Goal: Task Accomplishment & Management: Use online tool/utility

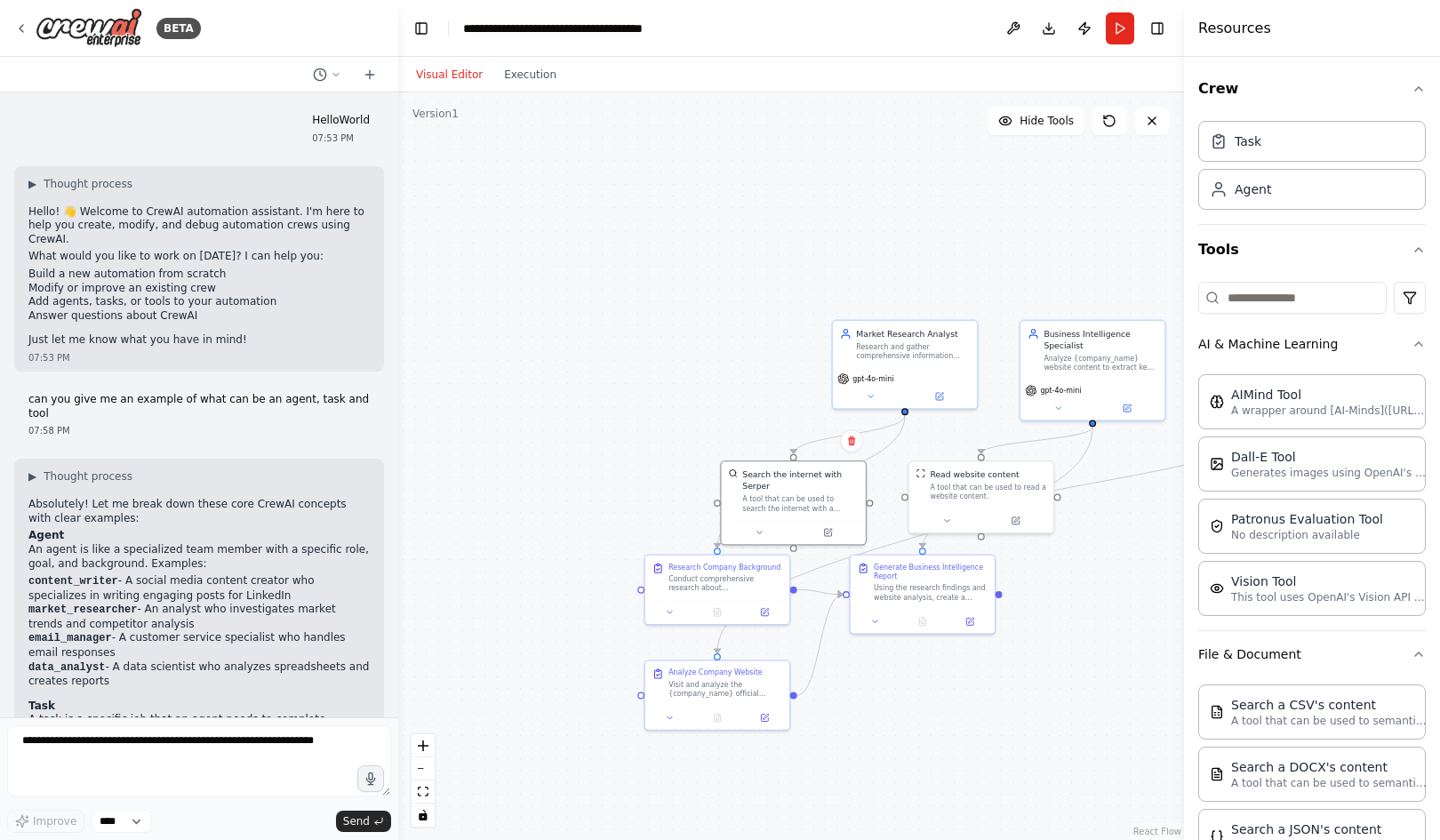
scroll to position [2001, 0]
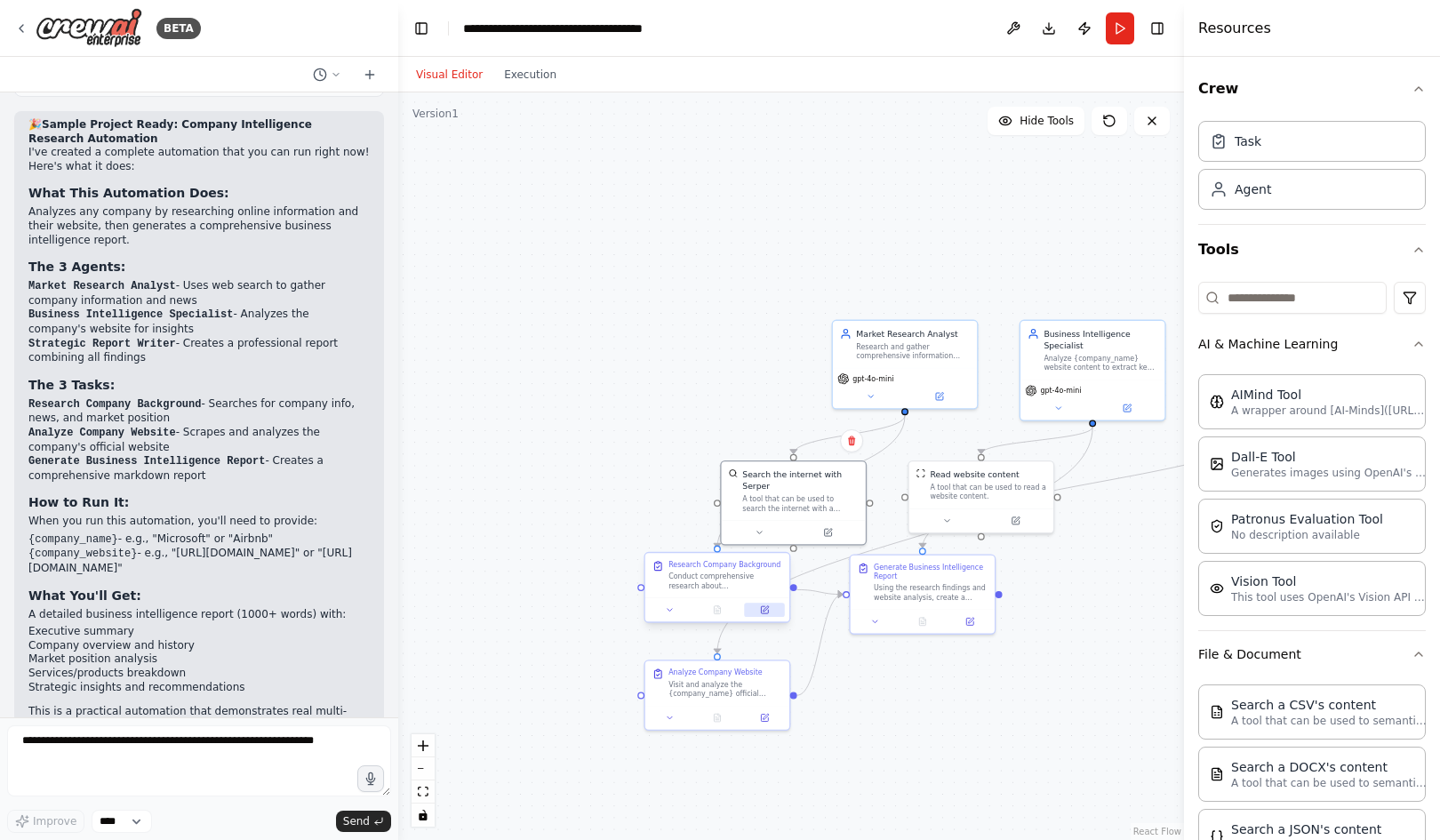
click at [762, 612] on icon at bounding box center [764, 610] width 7 height 7
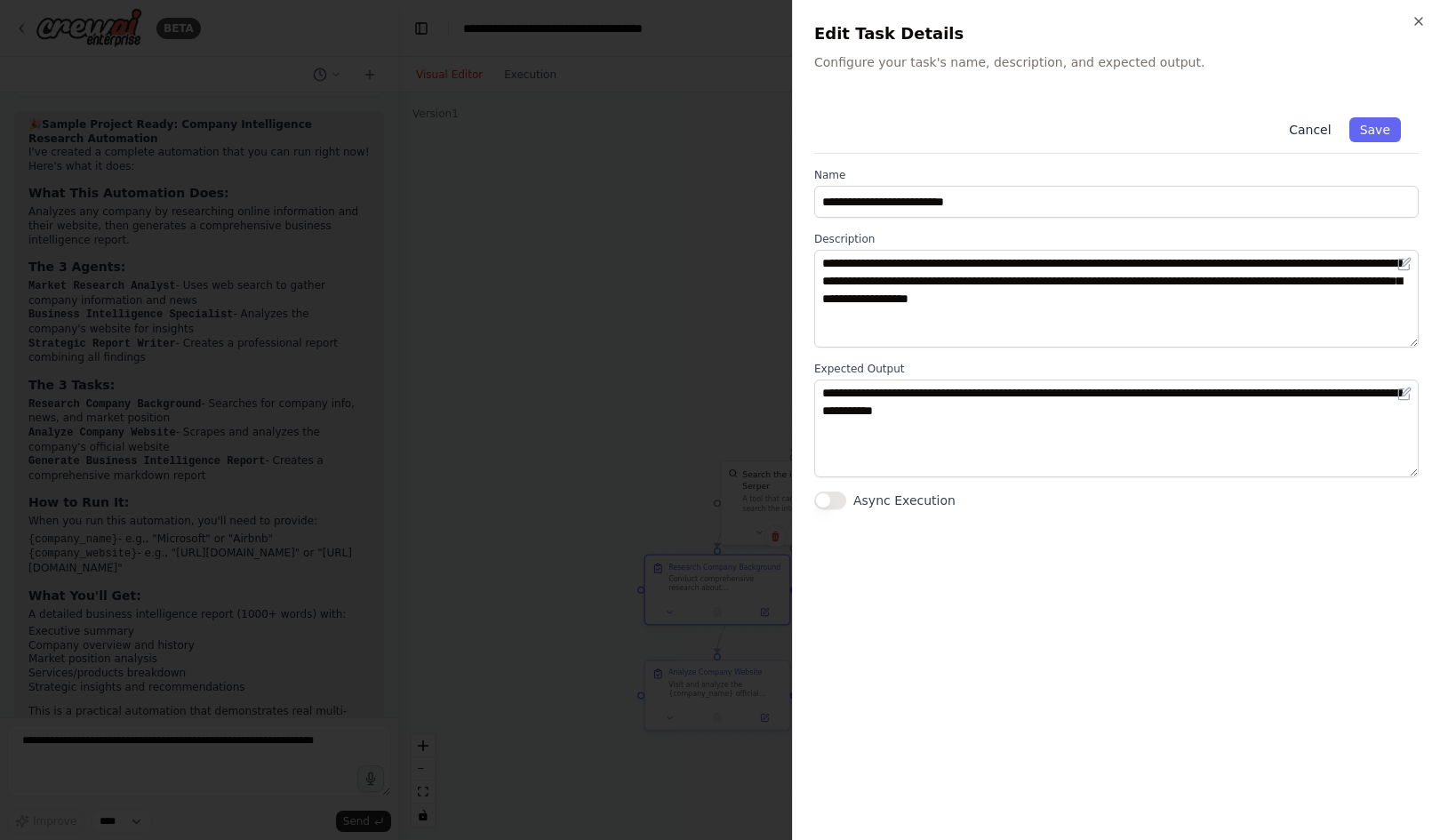
click at [1310, 132] on button "Cancel" at bounding box center [1310, 130] width 64 height 25
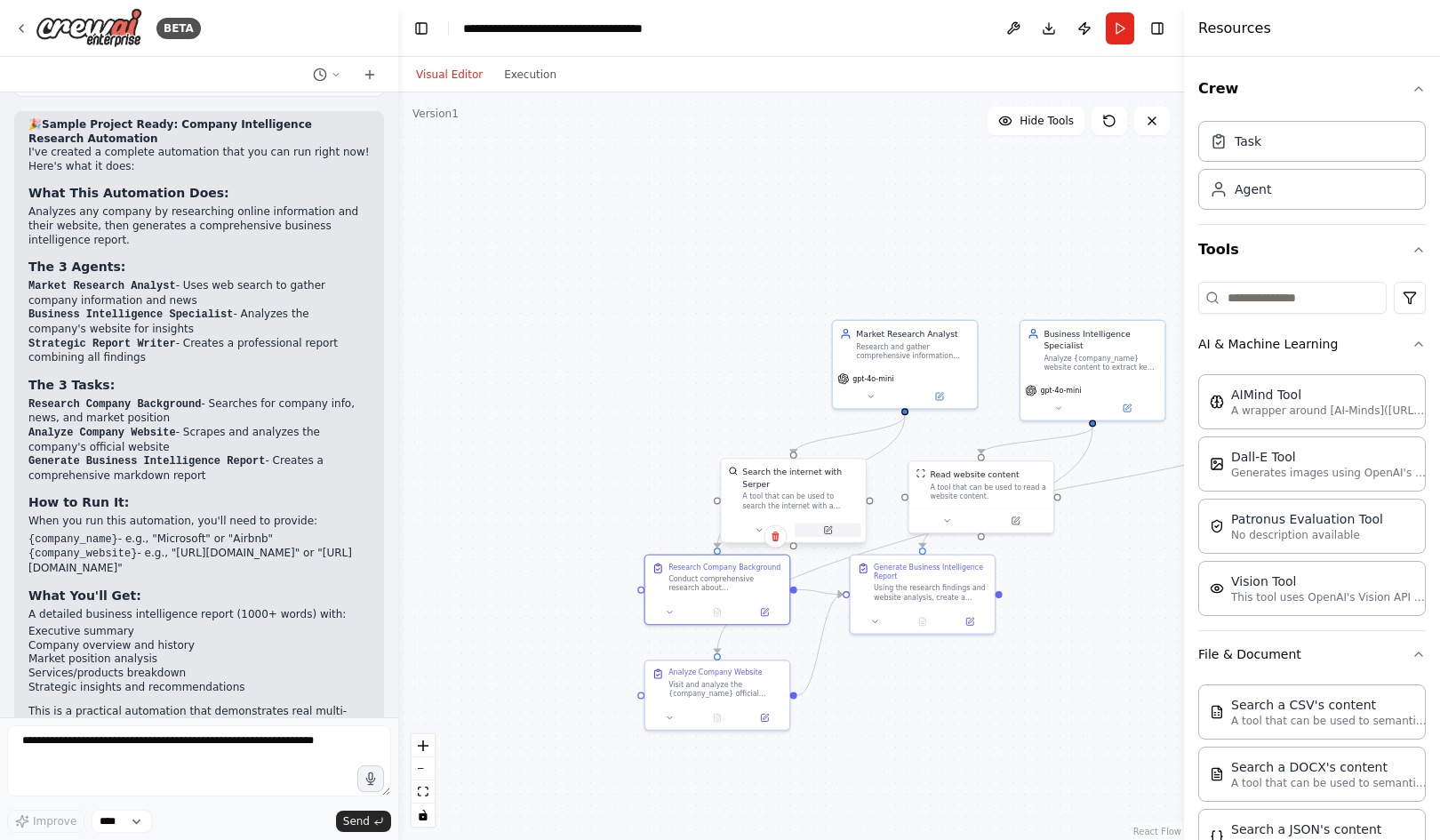
click at [831, 526] on icon at bounding box center [828, 530] width 7 height 7
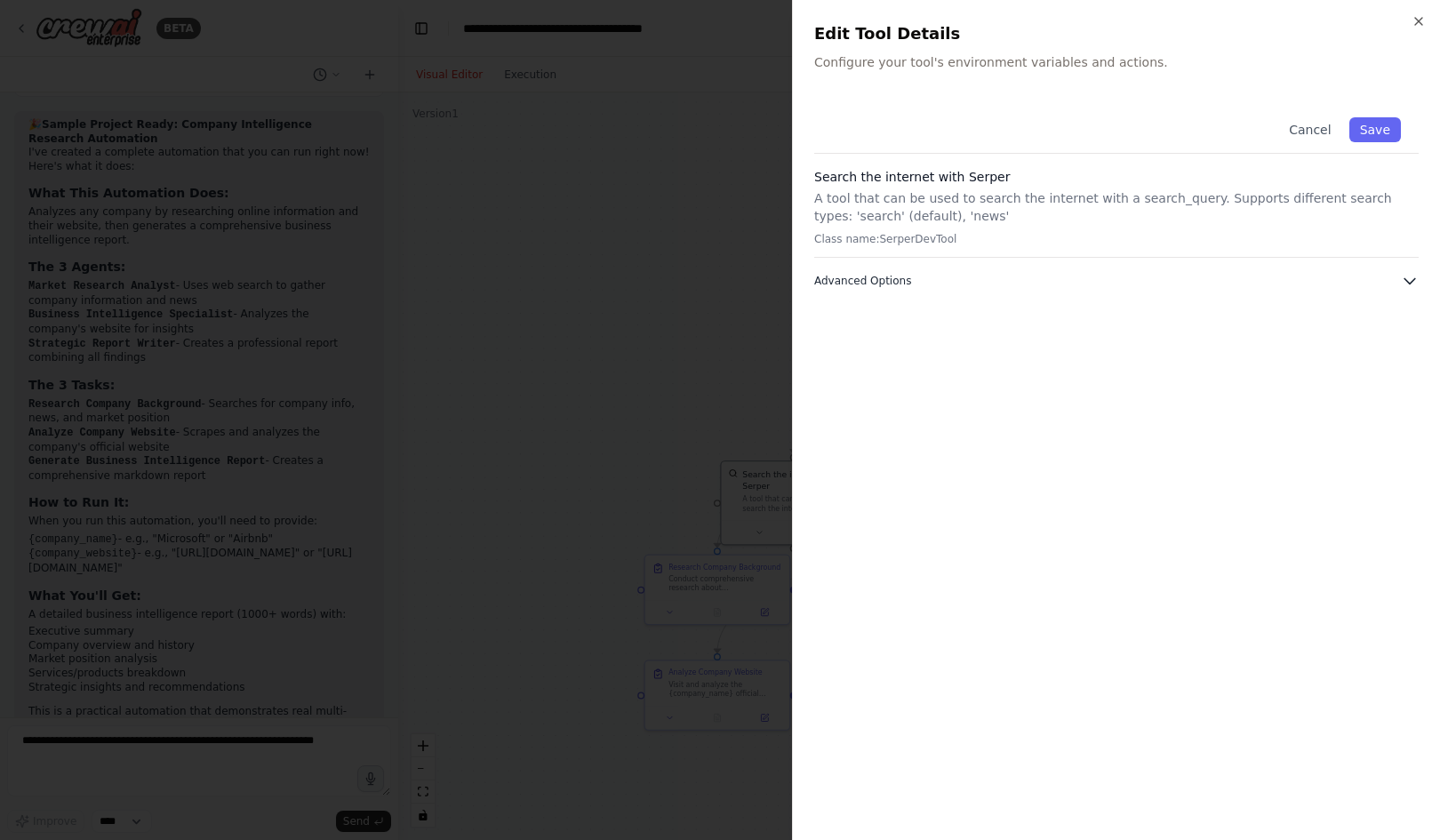
click at [1389, 281] on button "Advanced Options" at bounding box center [1116, 280] width 605 height 18
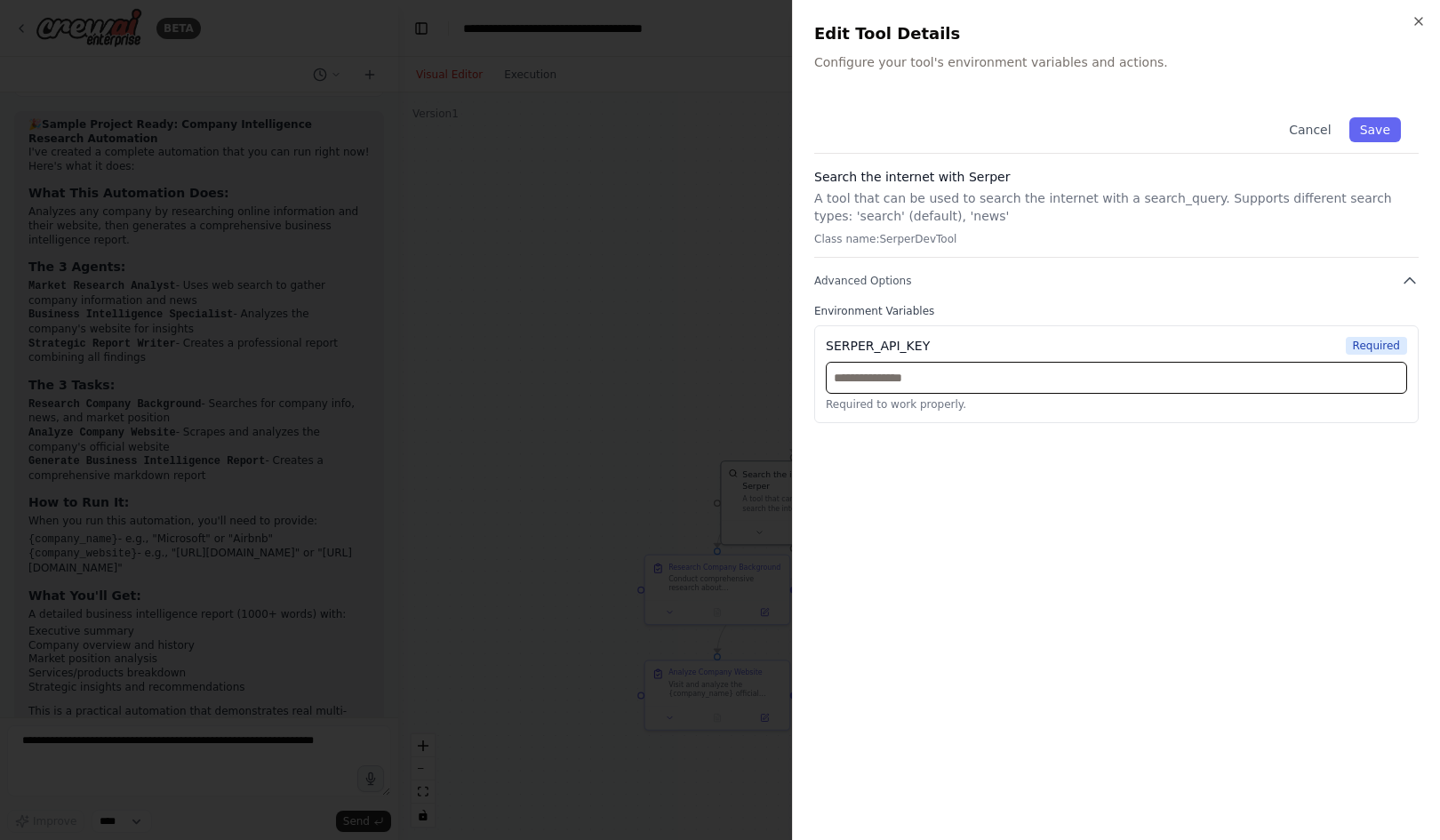
click at [936, 384] on input "text" at bounding box center [1116, 377] width 581 height 32
click at [901, 482] on div "Cancel Save Search the internet with [PERSON_NAME] A tool that can be used to s…" at bounding box center [1116, 459] width 605 height 719
click at [1308, 136] on button "Cancel" at bounding box center [1310, 130] width 64 height 25
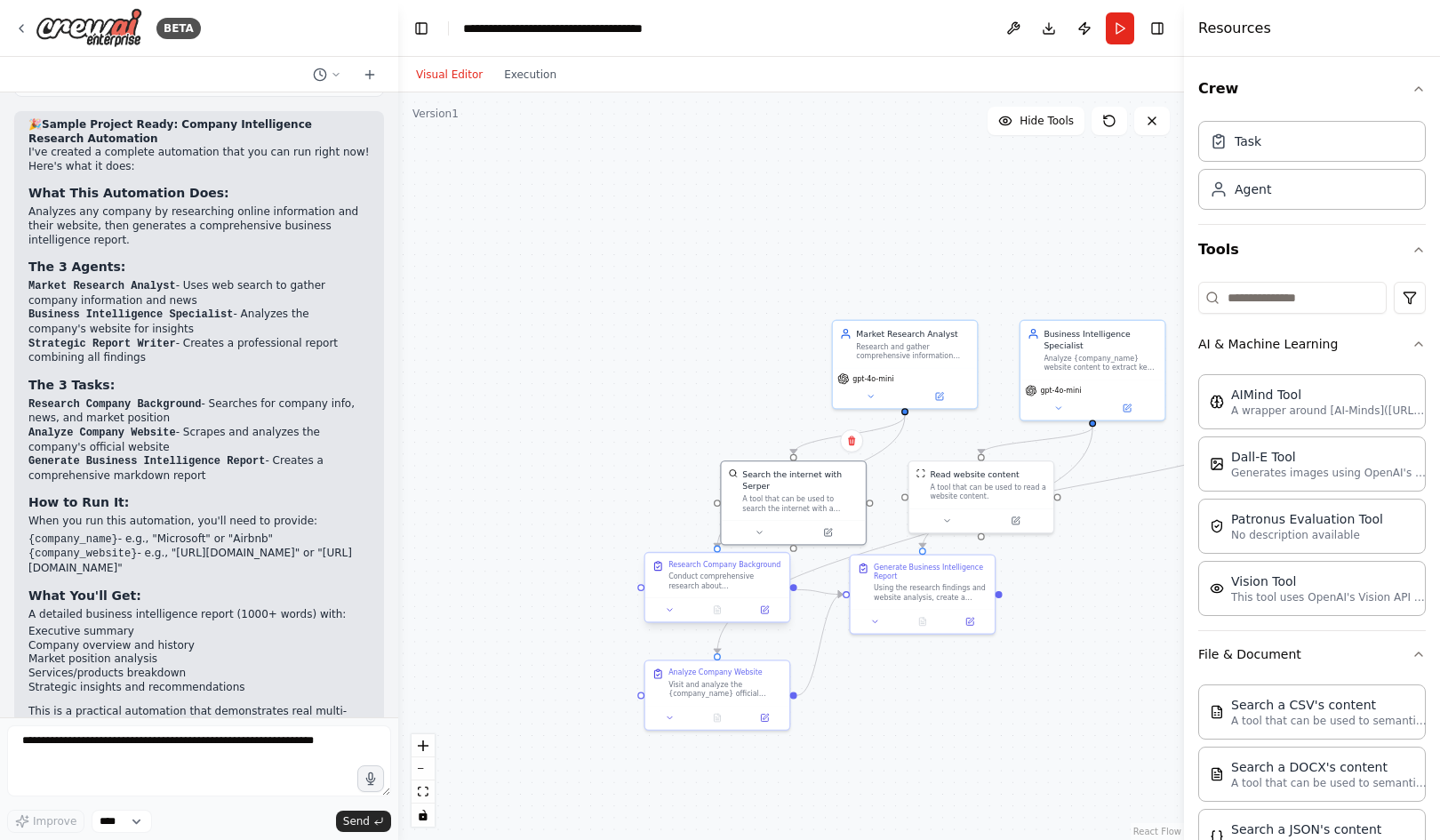
click at [763, 619] on div at bounding box center [717, 609] width 144 height 24
click at [766, 616] on button at bounding box center [763, 609] width 40 height 14
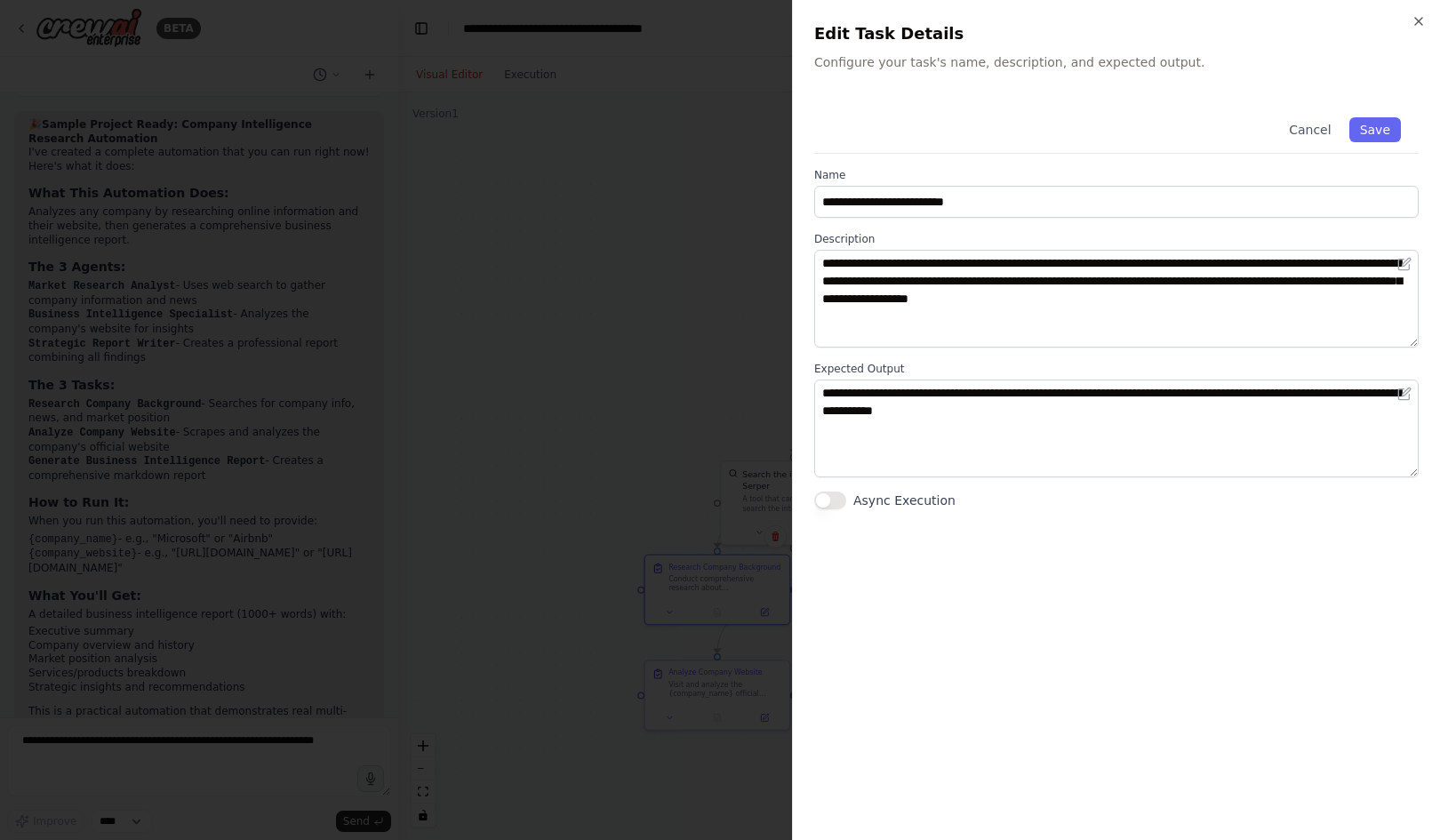
click at [1313, 145] on div "Cancel Save" at bounding box center [1116, 127] width 605 height 54
click at [1320, 130] on button "Cancel" at bounding box center [1310, 130] width 64 height 25
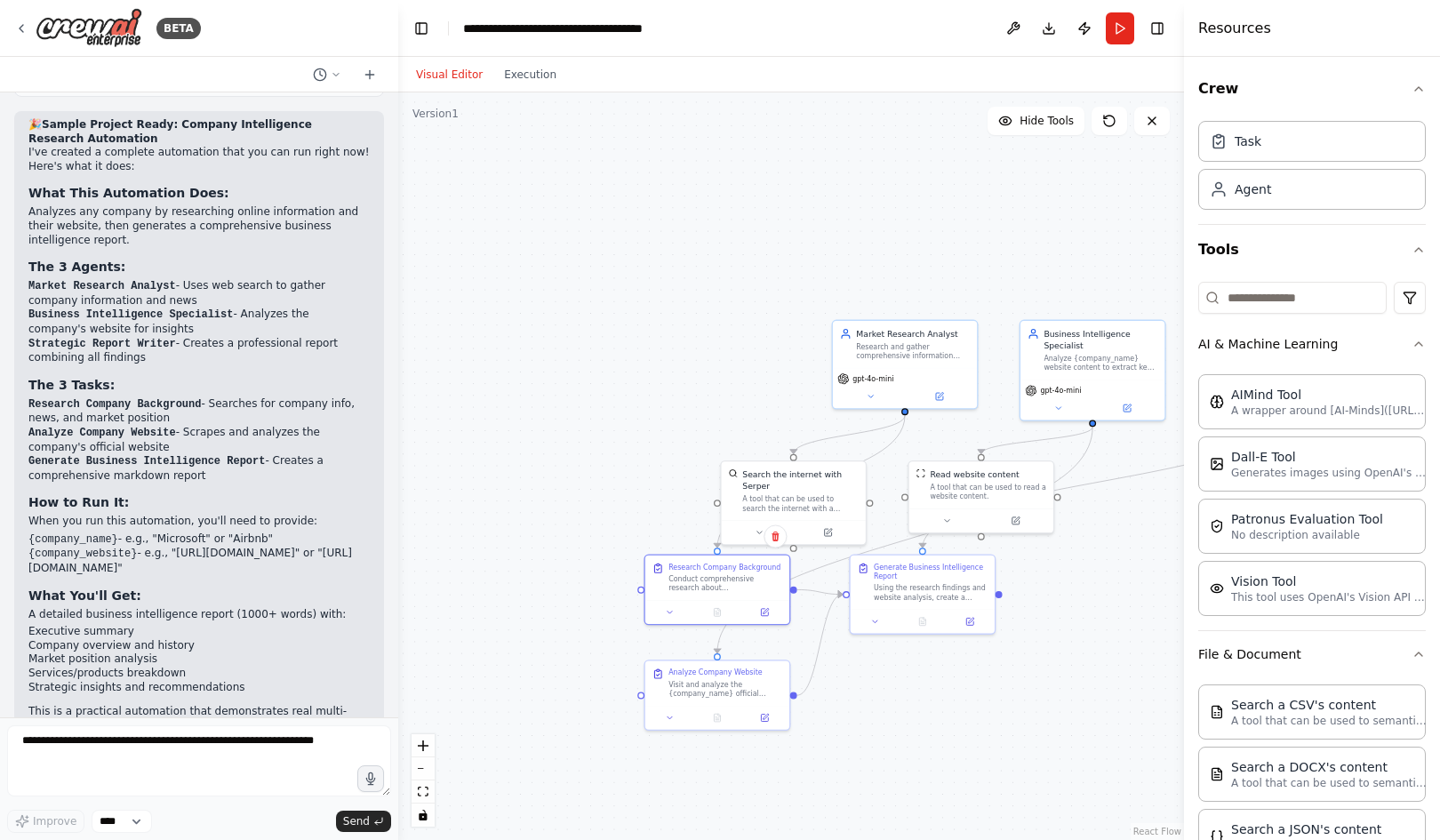
click at [101, 705] on p "This is a practical automation that demonstrates real multi-agent collaboration…" at bounding box center [198, 732] width 341 height 55
click at [221, 705] on p "This is a practical automation that demonstrates real multi-agent collaboration…" at bounding box center [198, 732] width 341 height 55
click at [108, 705] on p "This is a practical automation that demonstrates real multi-agent collaboration…" at bounding box center [198, 732] width 341 height 55
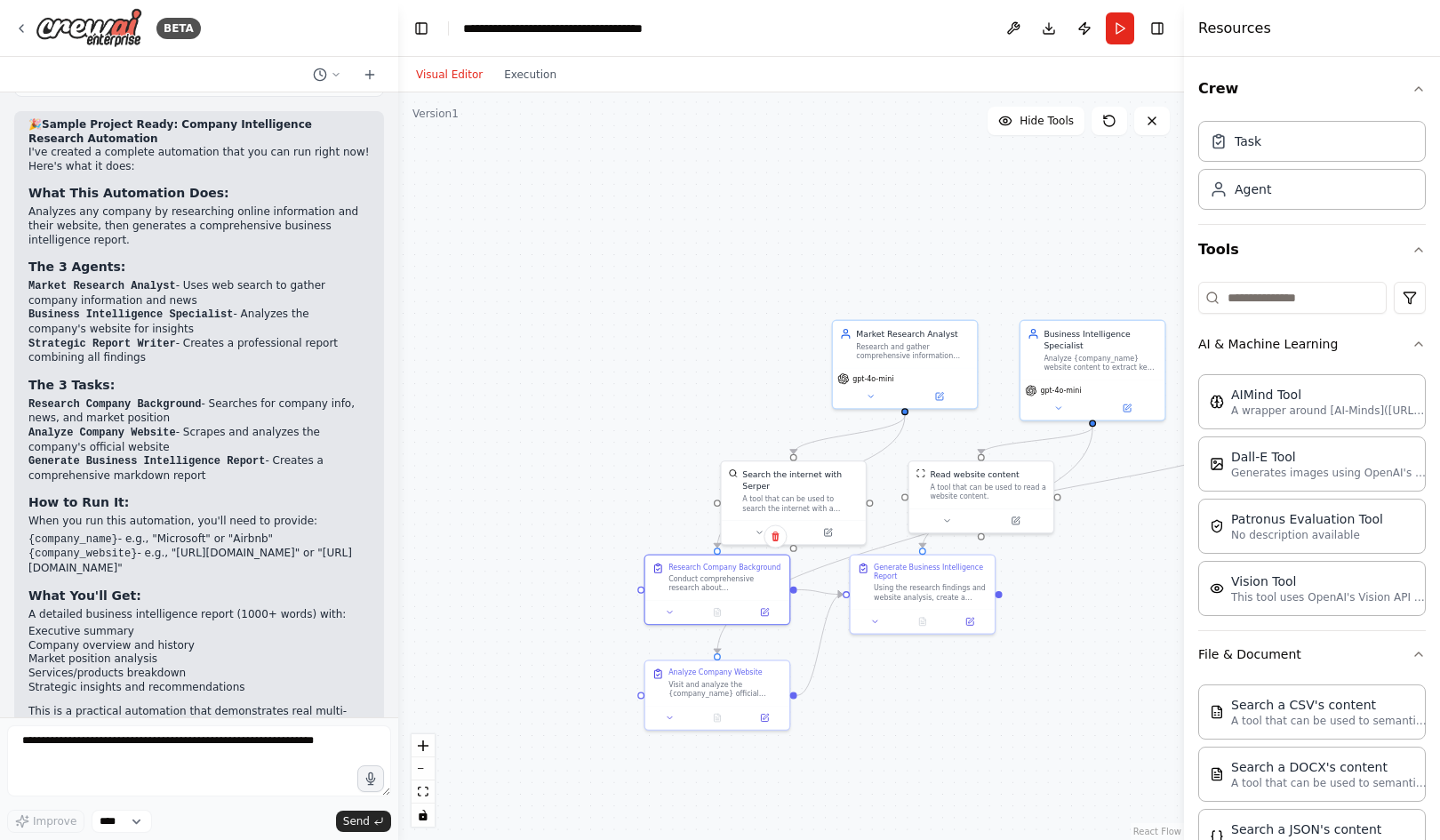
click at [173, 705] on p "This is a practical automation that demonstrates real multi-agent collaboration…" at bounding box center [198, 732] width 341 height 55
click at [250, 705] on p "This is a practical automation that demonstrates real multi-agent collaboration…" at bounding box center [198, 732] width 341 height 55
click at [314, 705] on p "This is a practical automation that demonstrates real multi-agent collaboration…" at bounding box center [198, 732] width 341 height 55
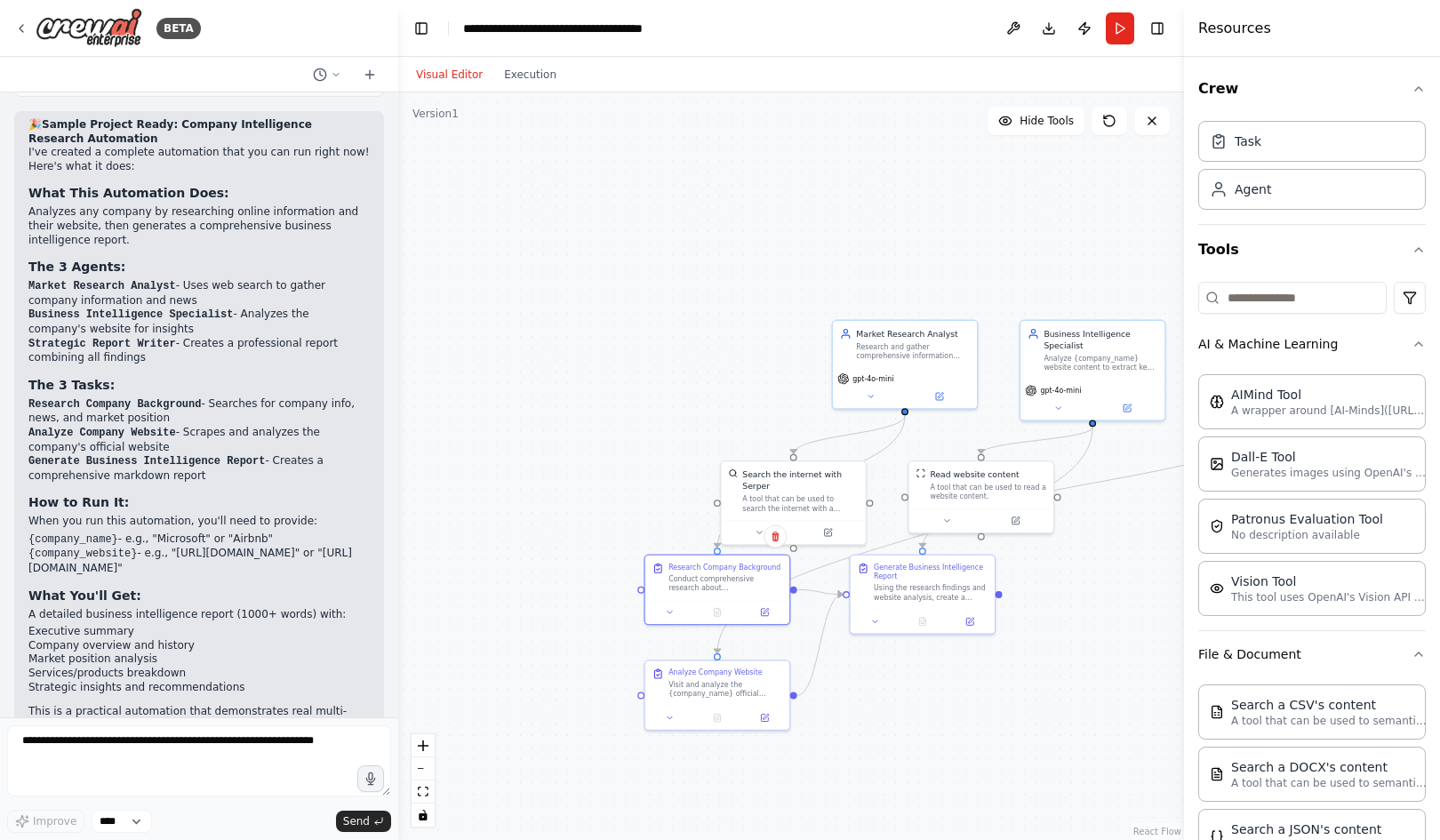
click at [314, 705] on p "This is a practical automation that demonstrates real multi-agent collaboration…" at bounding box center [198, 732] width 341 height 55
click at [134, 705] on p "This is a practical automation that demonstrates real multi-agent collaboration…" at bounding box center [198, 732] width 341 height 55
click at [182, 764] on p "Ready to test it? Just hit run and enter any company name and website URL you'r…" at bounding box center [198, 777] width 341 height 27
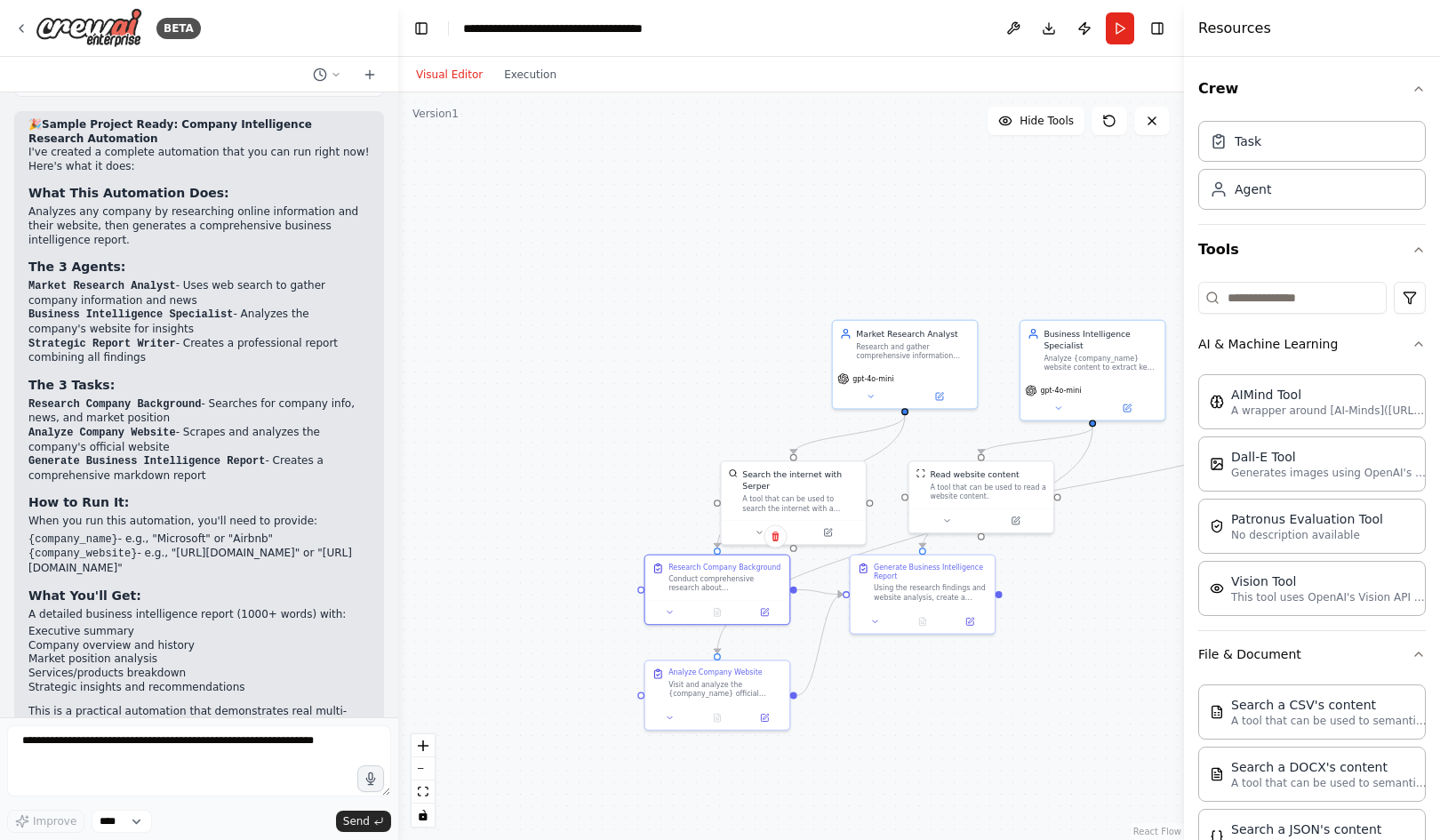
click at [182, 764] on p "Ready to test it? Just hit run and enter any company name and website URL you'r…" at bounding box center [198, 777] width 341 height 27
click at [242, 764] on p "Ready to test it? Just hit run and enter any company name and website URL you'r…" at bounding box center [198, 777] width 341 height 27
click at [268, 764] on p "Ready to test it? Just hit run and enter any company name and website URL you'r…" at bounding box center [198, 777] width 341 height 27
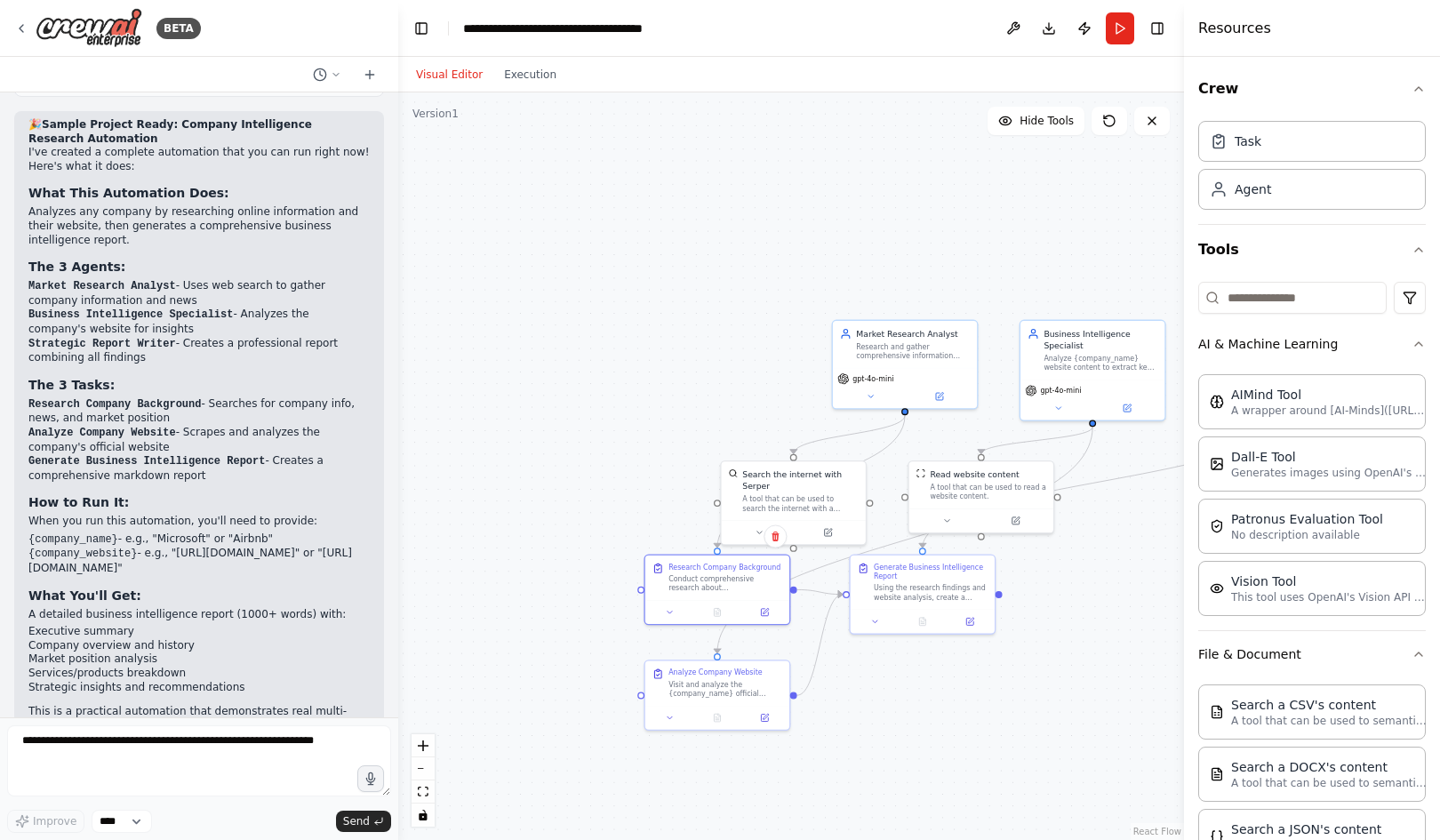
click at [310, 764] on p "Ready to test it? Just hit run and enter any company name and website URL you'r…" at bounding box center [198, 777] width 341 height 27
click at [98, 764] on p "Ready to test it? Just hit run and enter any company name and website URL you'r…" at bounding box center [198, 777] width 341 height 27
click at [136, 764] on p "Ready to test it? Just hit run and enter any company name and website URL you'r…" at bounding box center [198, 777] width 341 height 27
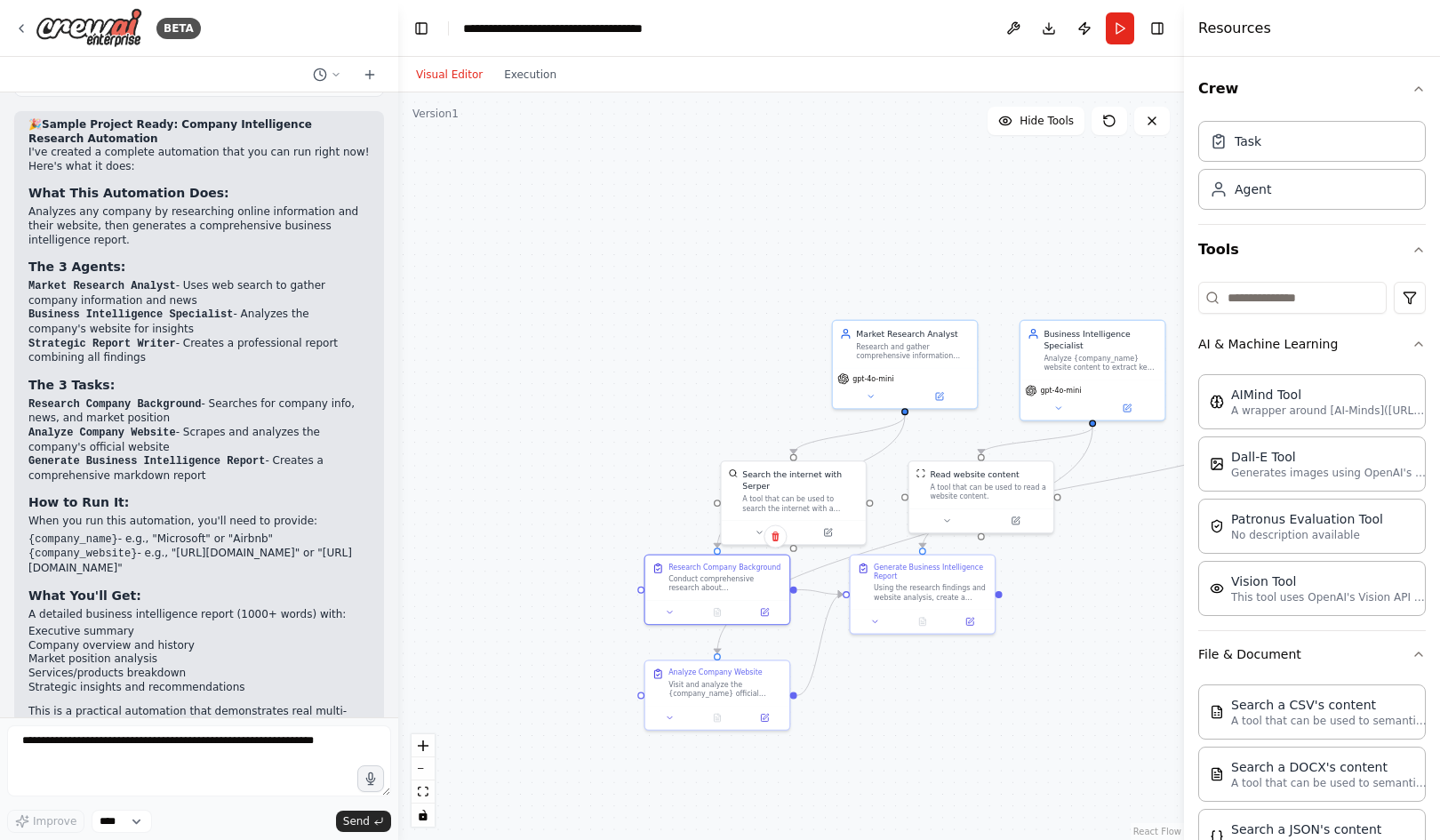
click at [136, 764] on p "Ready to test it? Just hit run and enter any company name and website URL you'r…" at bounding box center [198, 777] width 341 height 27
click at [517, 81] on button "Execution" at bounding box center [530, 74] width 74 height 21
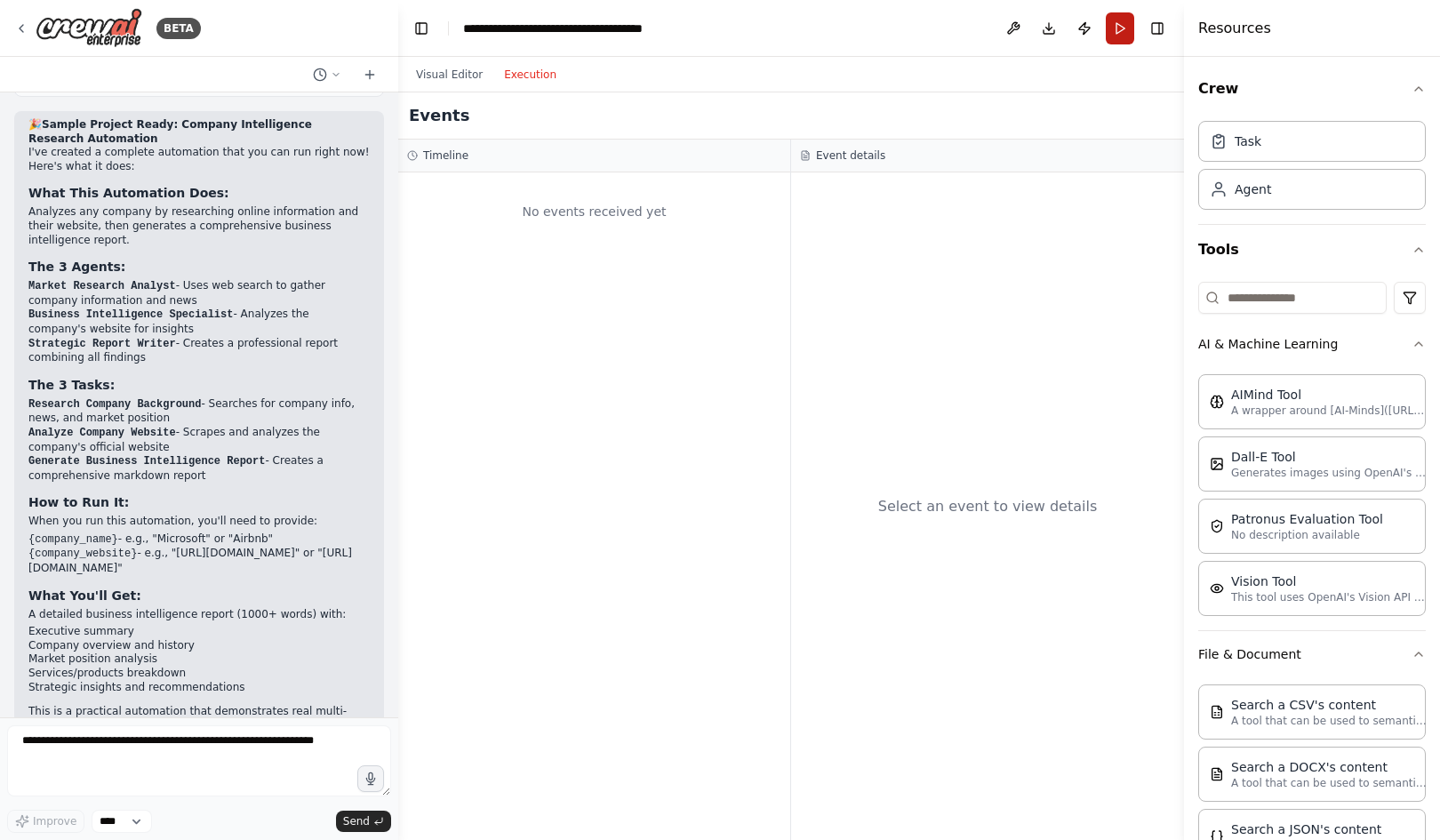
click at [1119, 20] on button "Run" at bounding box center [1119, 28] width 28 height 32
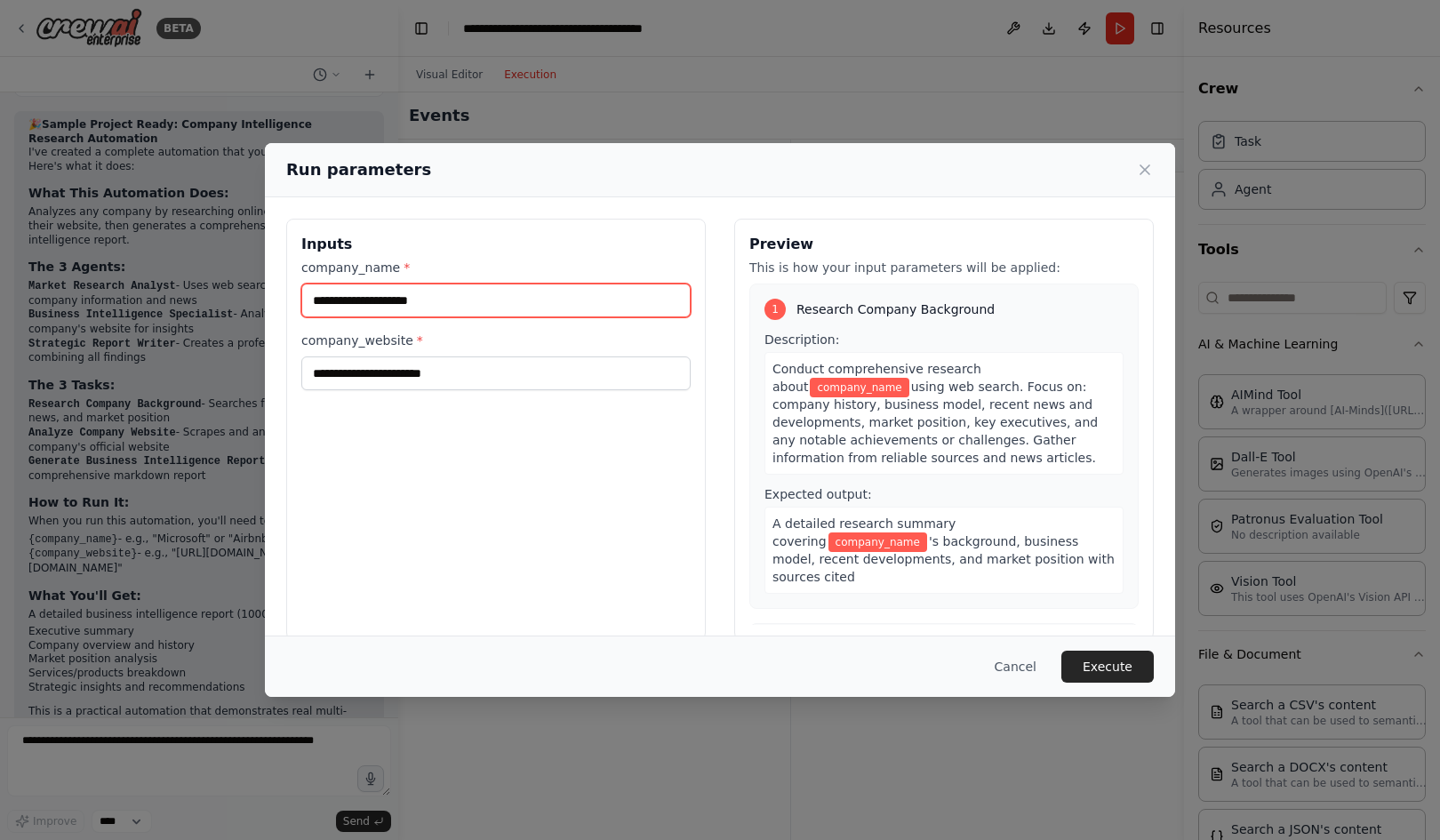
click at [400, 302] on input "company_name *" at bounding box center [495, 300] width 390 height 34
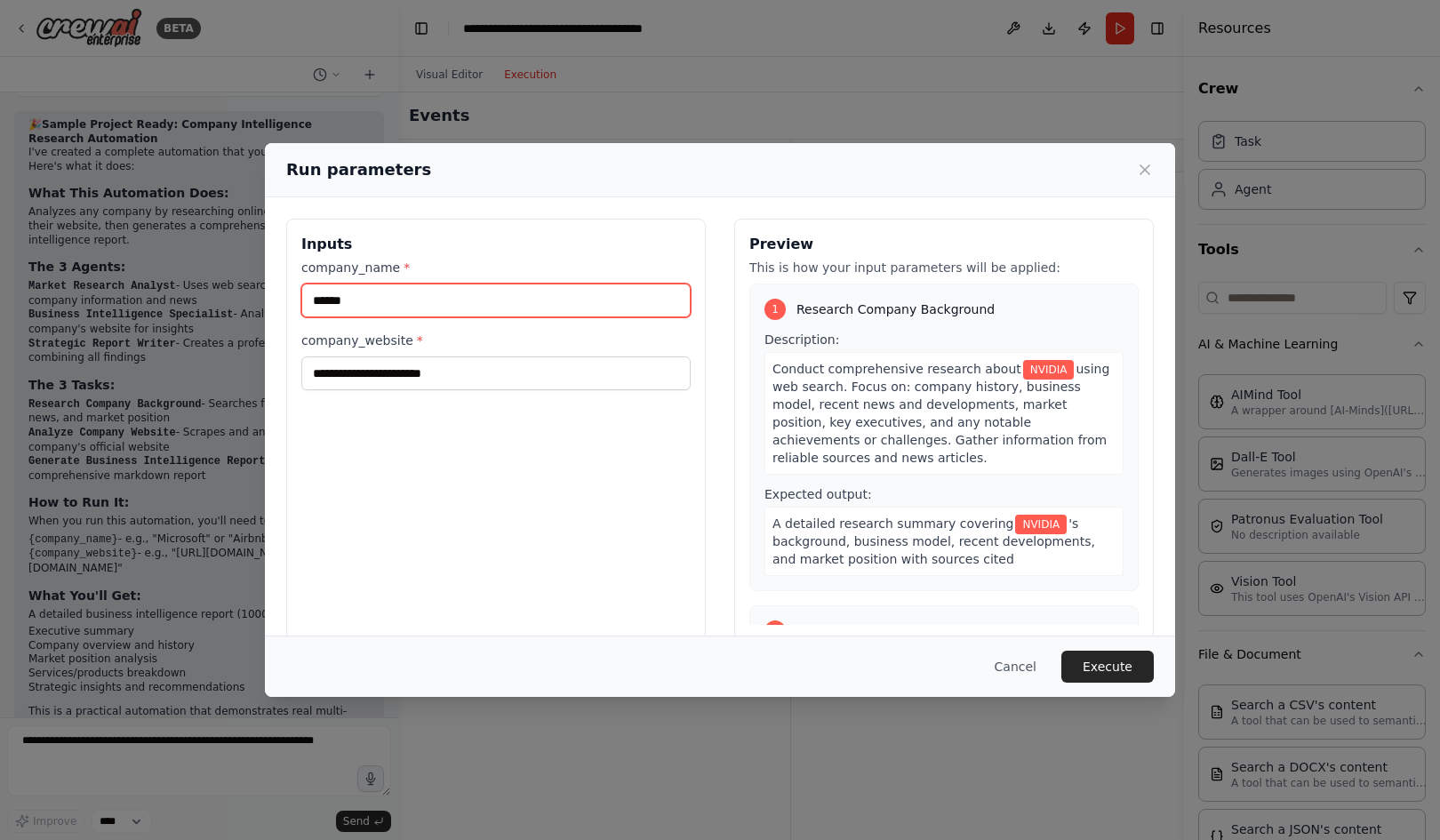
type input "******"
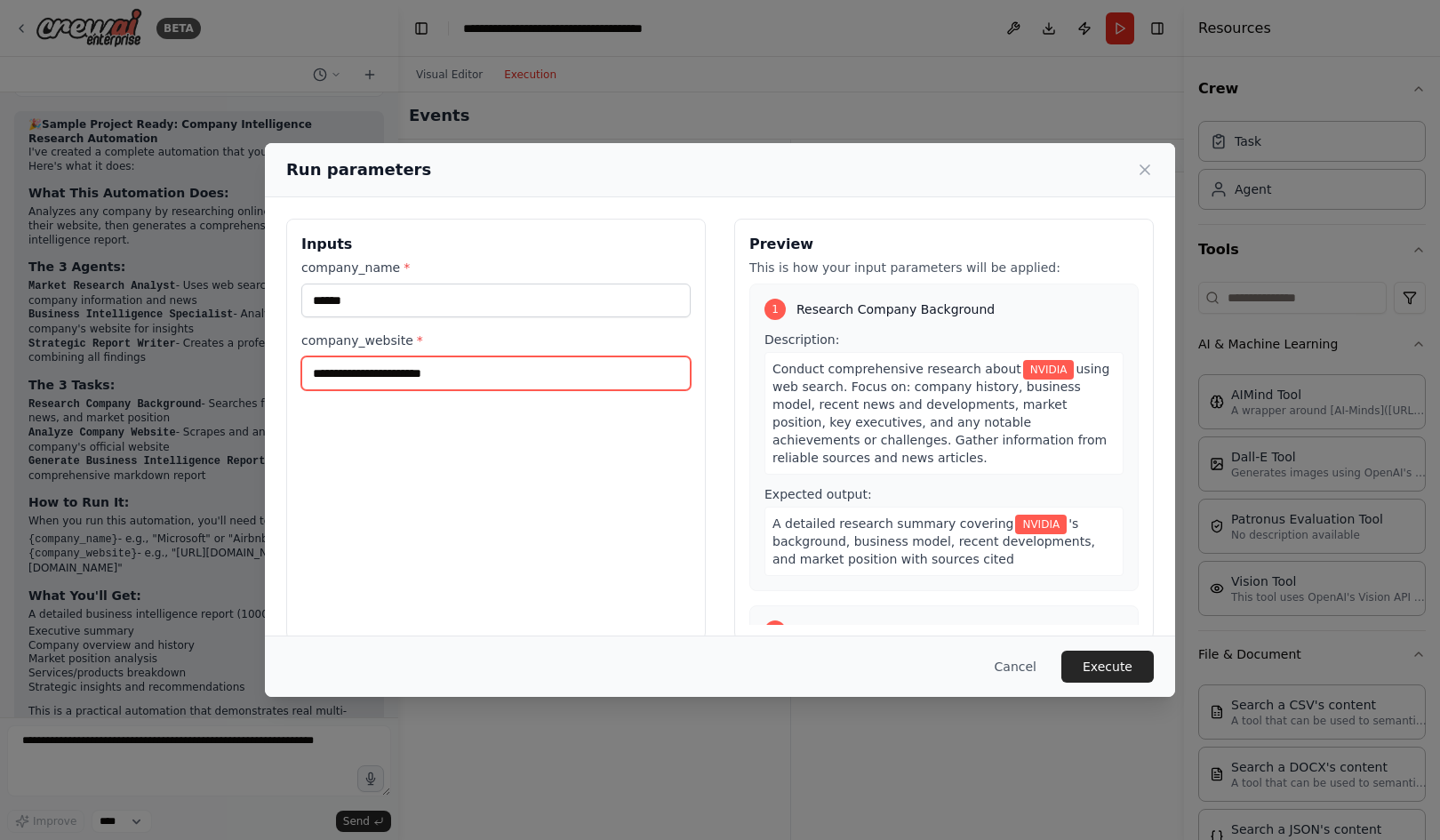
paste input "**********"
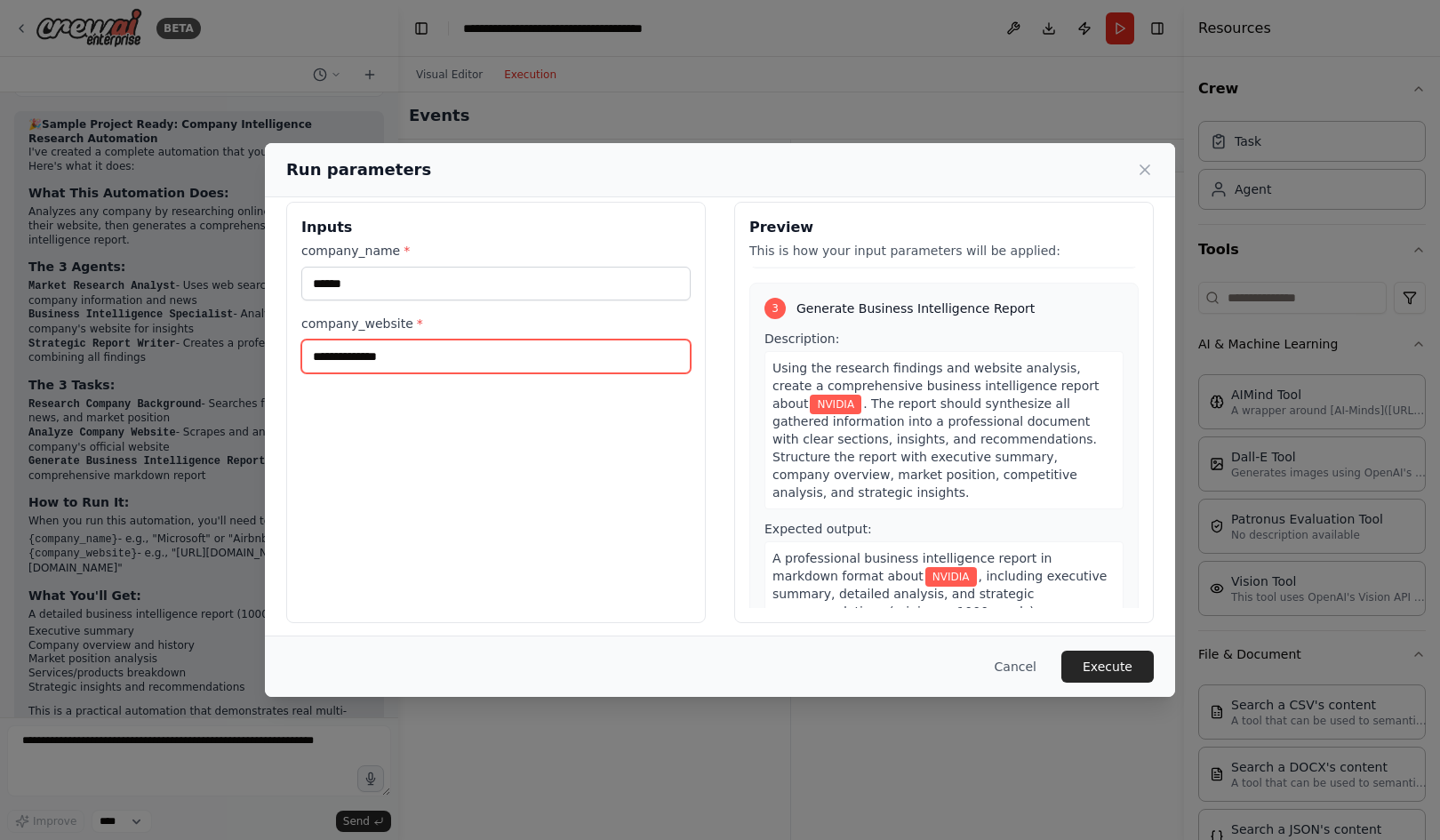
scroll to position [25, 0]
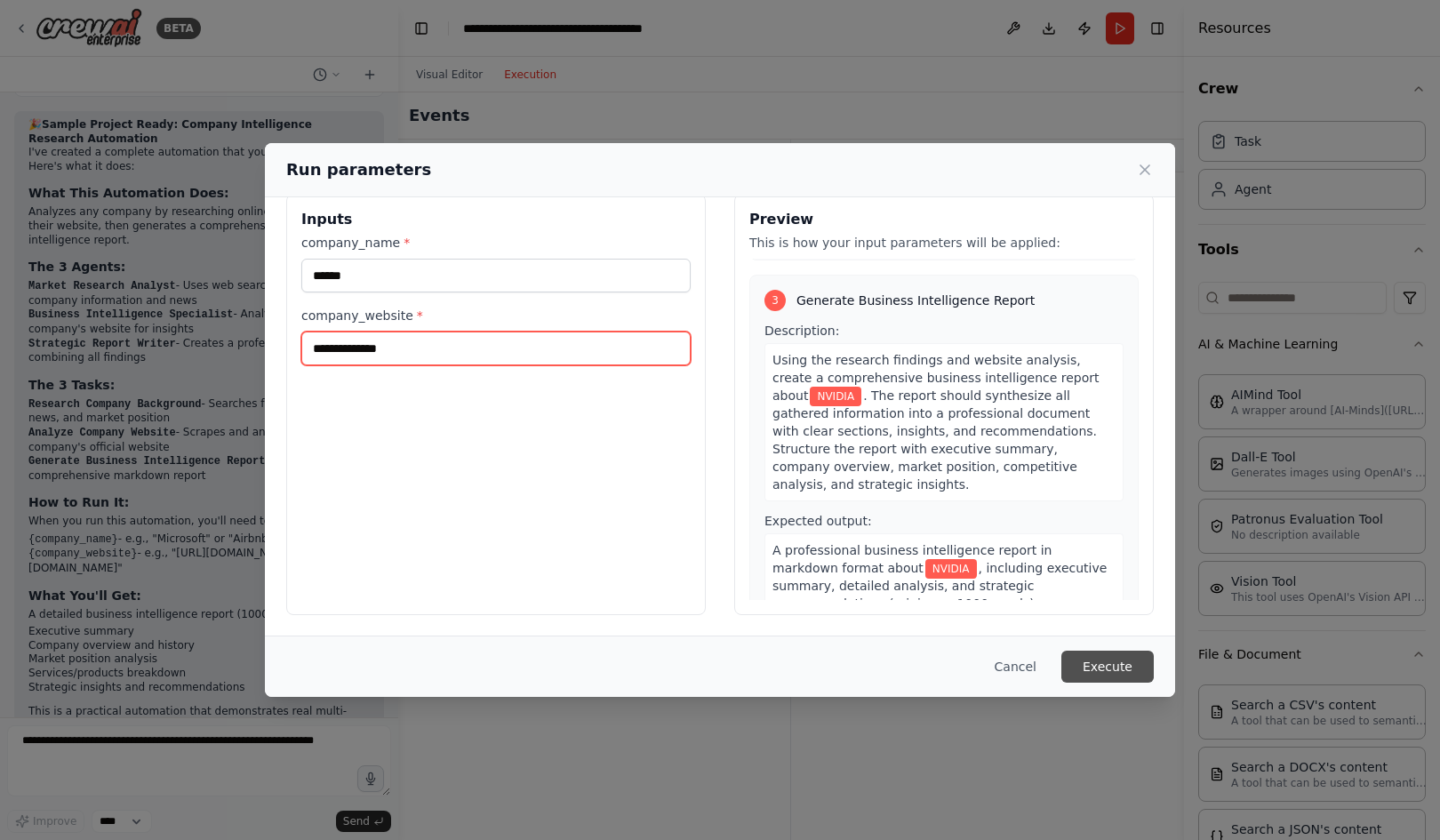
type input "**********"
click at [1090, 659] on button "Execute" at bounding box center [1107, 666] width 93 height 32
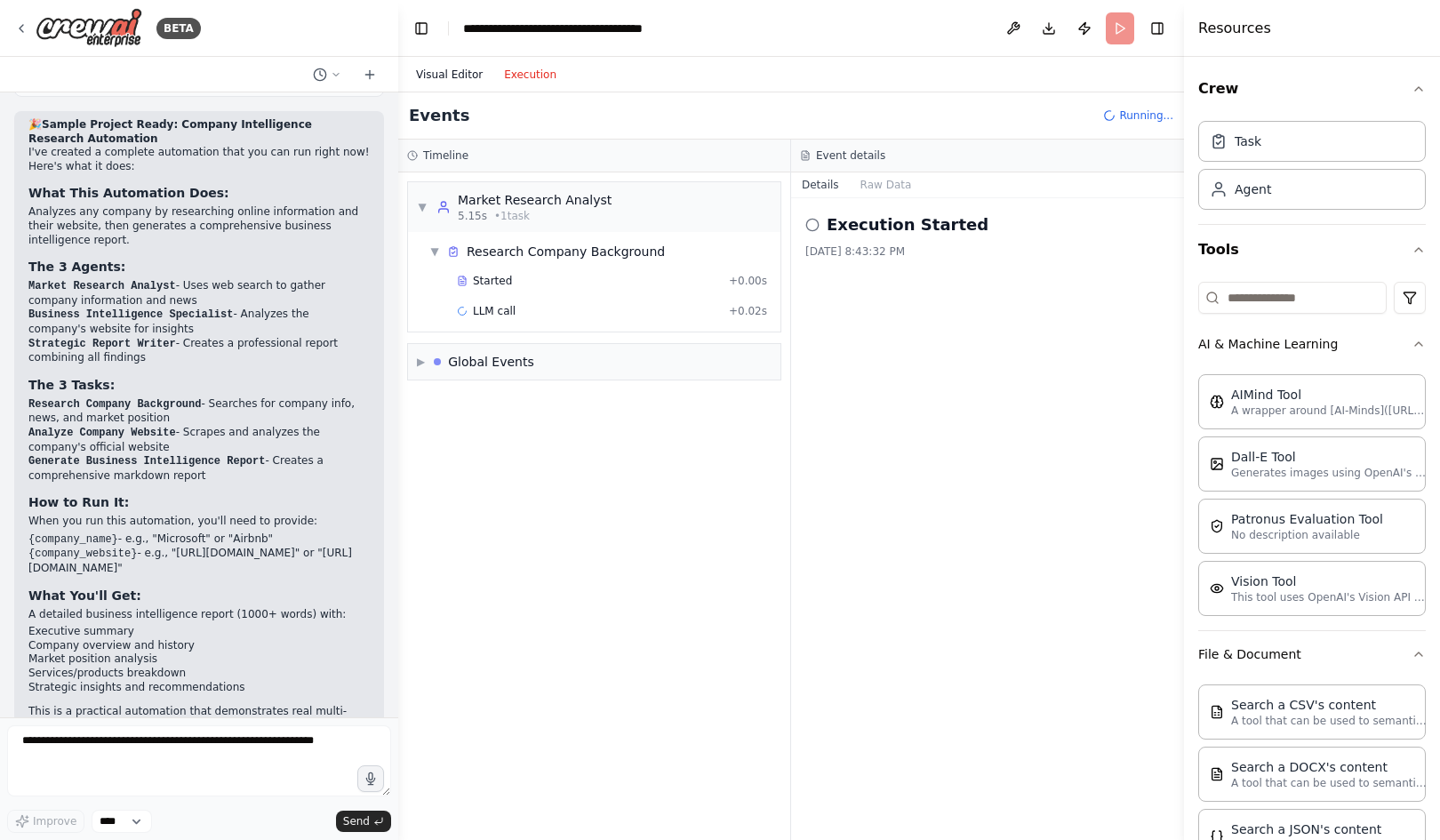
click at [445, 77] on button "Visual Editor" at bounding box center [449, 74] width 88 height 21
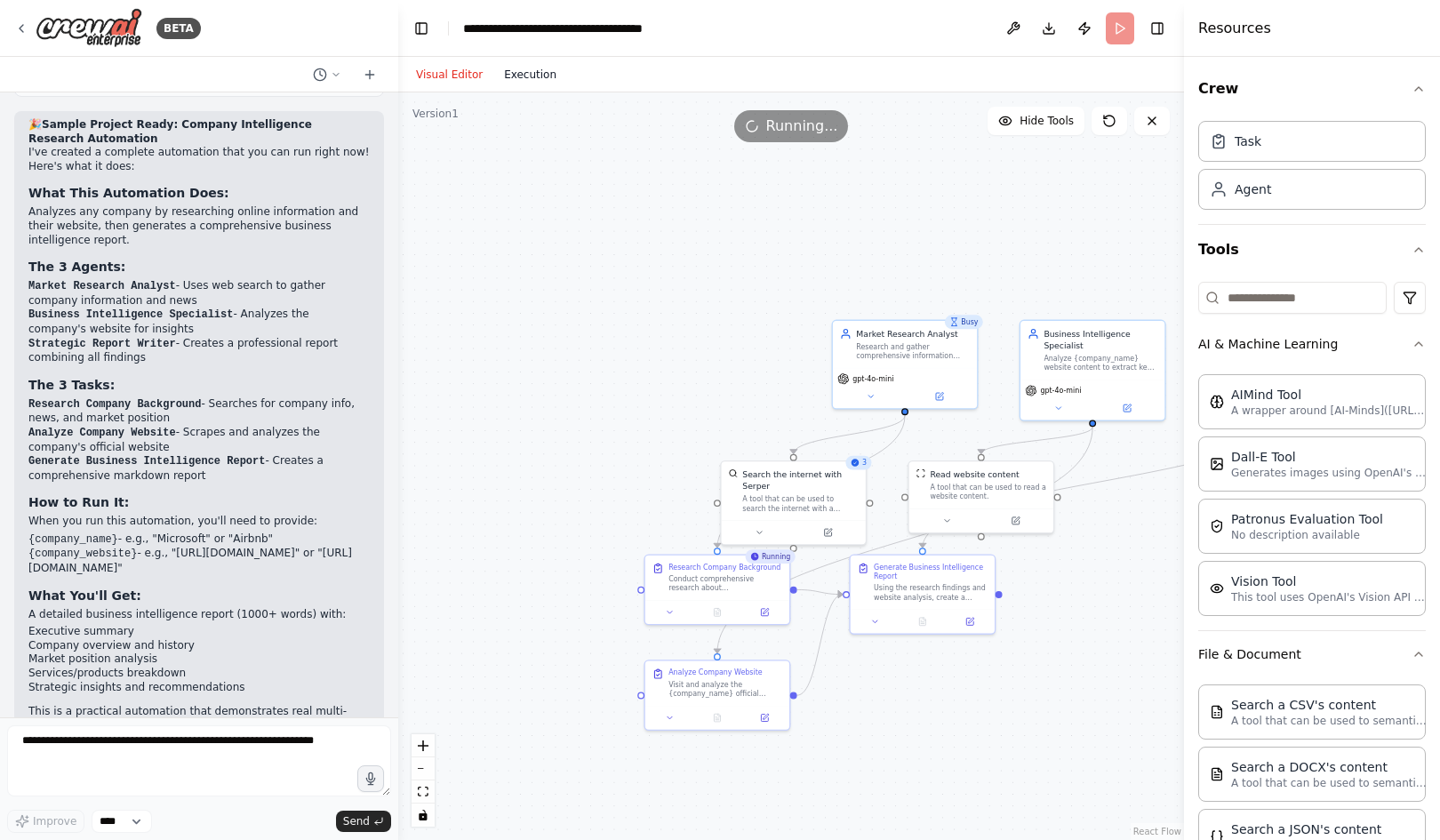
click at [521, 72] on button "Execution" at bounding box center [530, 74] width 74 height 21
click at [439, 72] on button "Visual Editor" at bounding box center [449, 74] width 88 height 21
click at [511, 73] on button "Execution" at bounding box center [530, 74] width 74 height 21
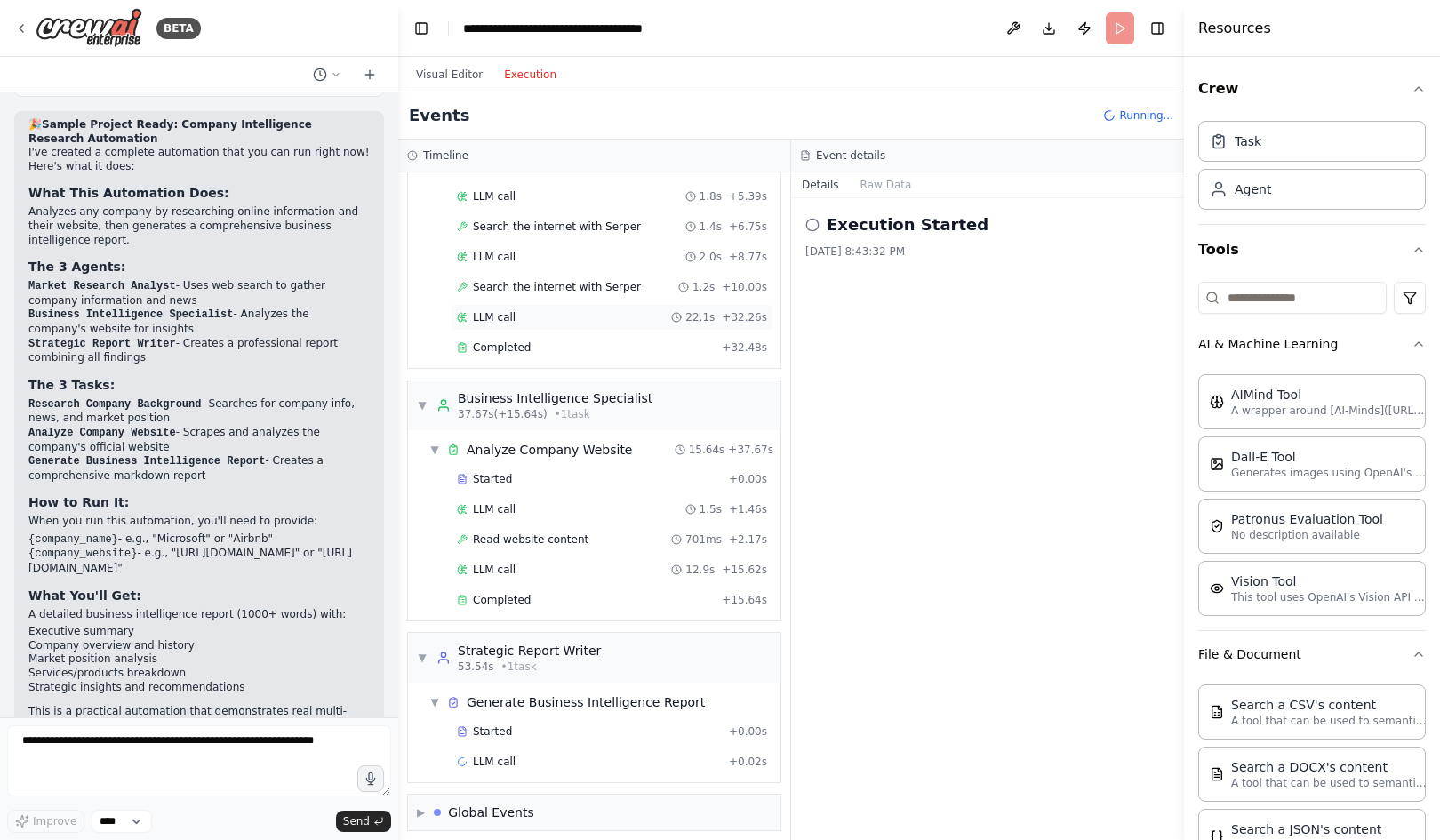
scroll to position [186, 0]
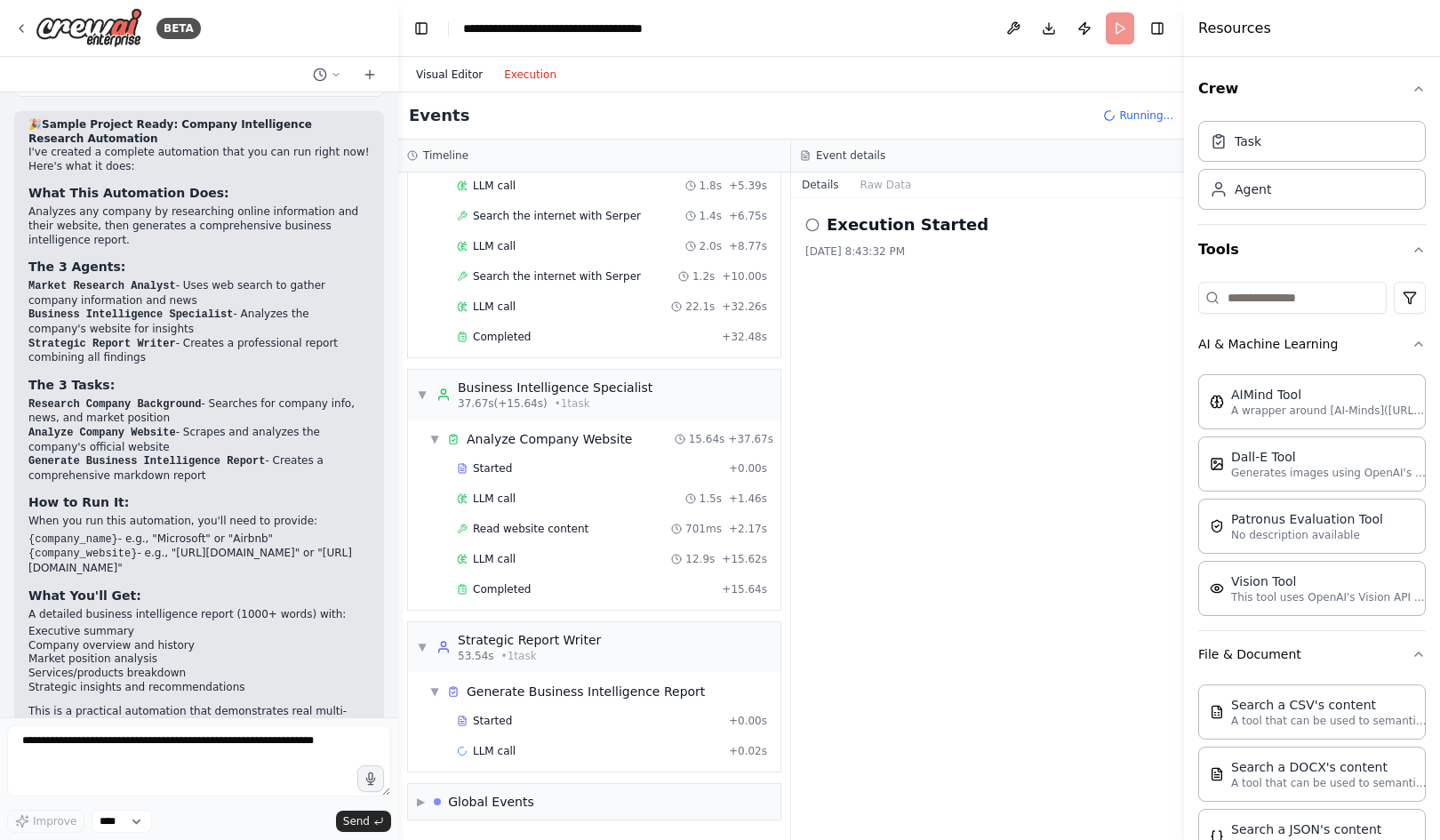
click at [440, 70] on button "Visual Editor" at bounding box center [449, 74] width 88 height 21
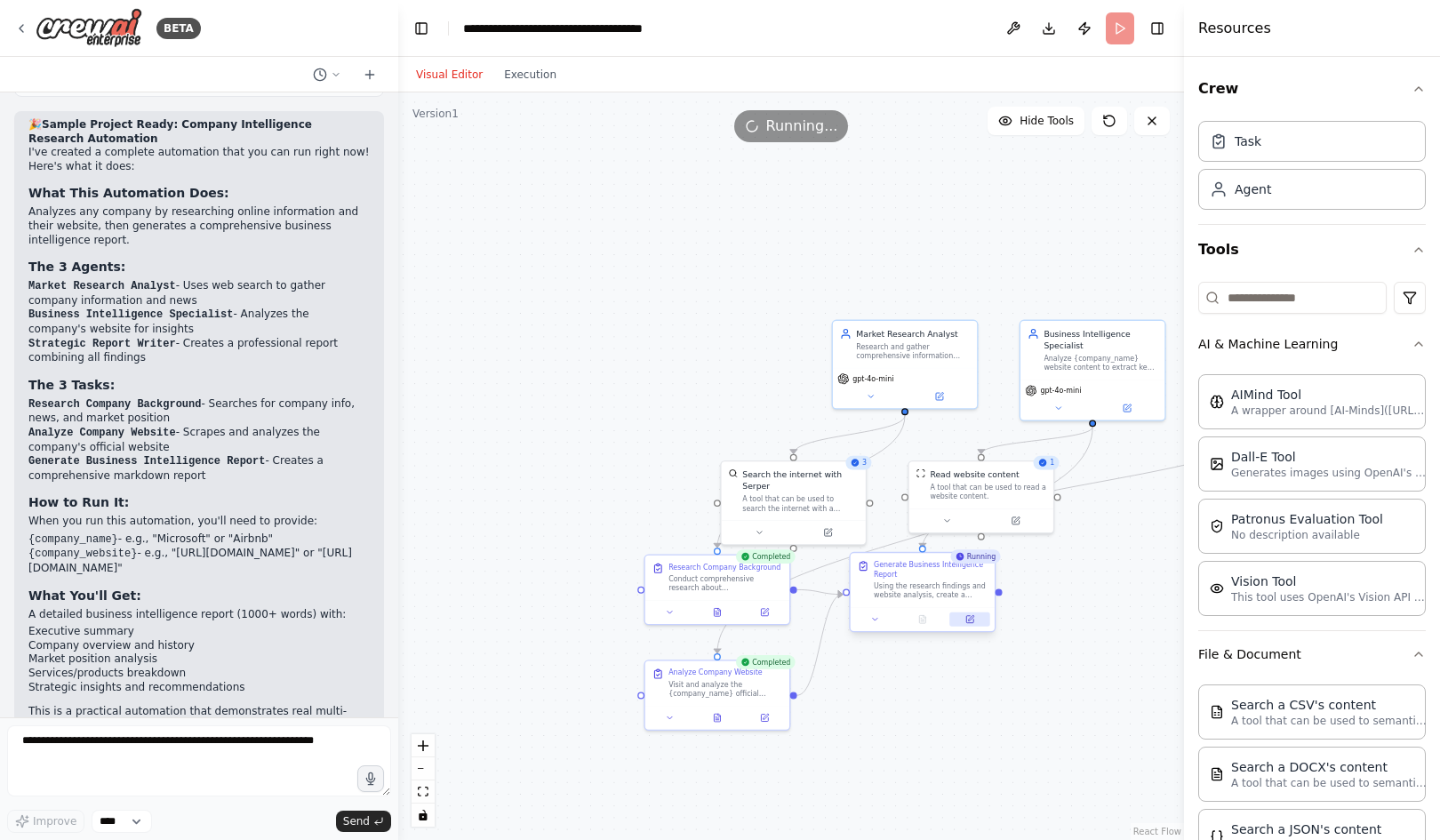
click at [969, 623] on icon at bounding box center [970, 619] width 7 height 7
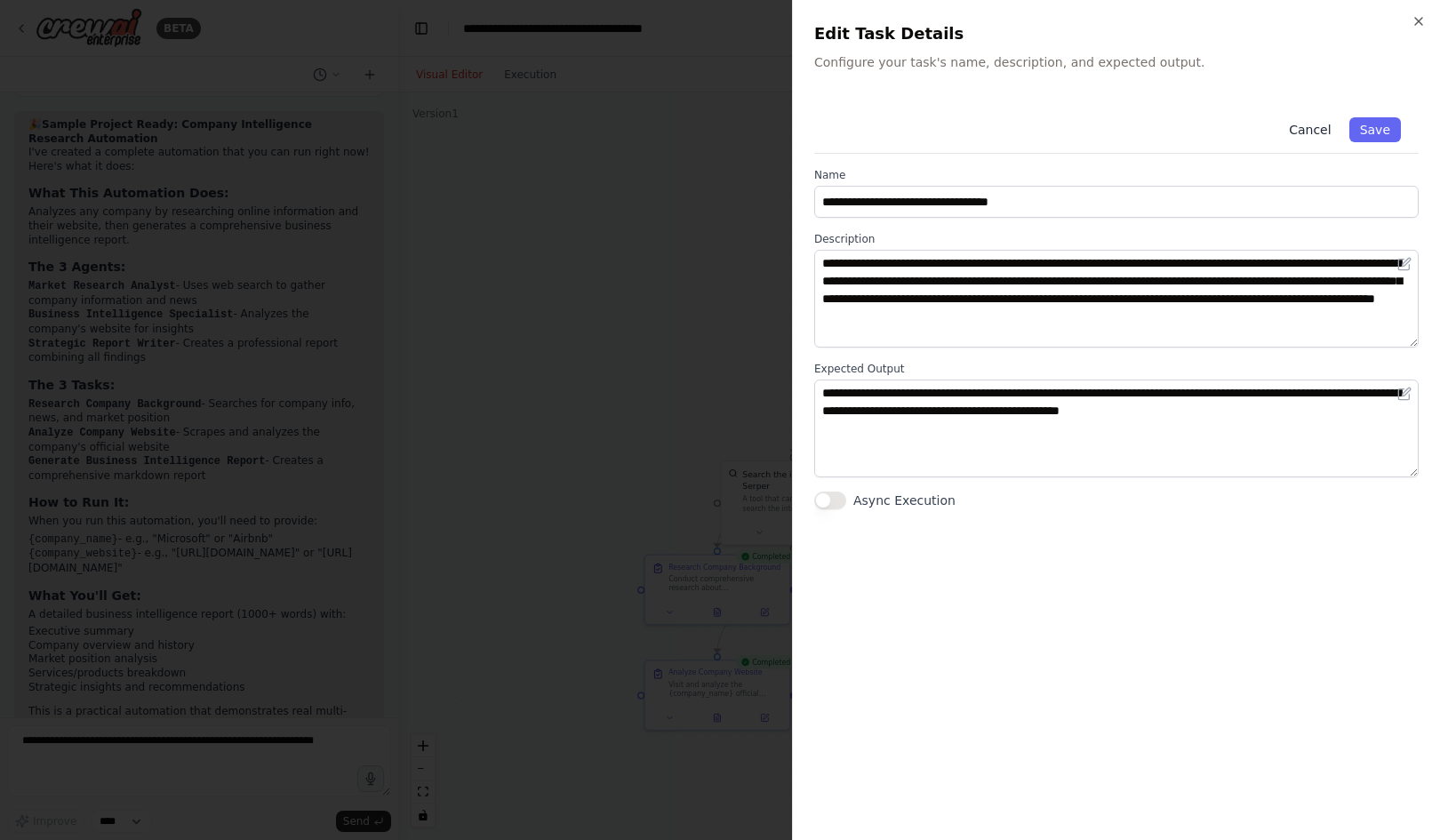
click at [1320, 128] on button "Cancel" at bounding box center [1310, 130] width 64 height 25
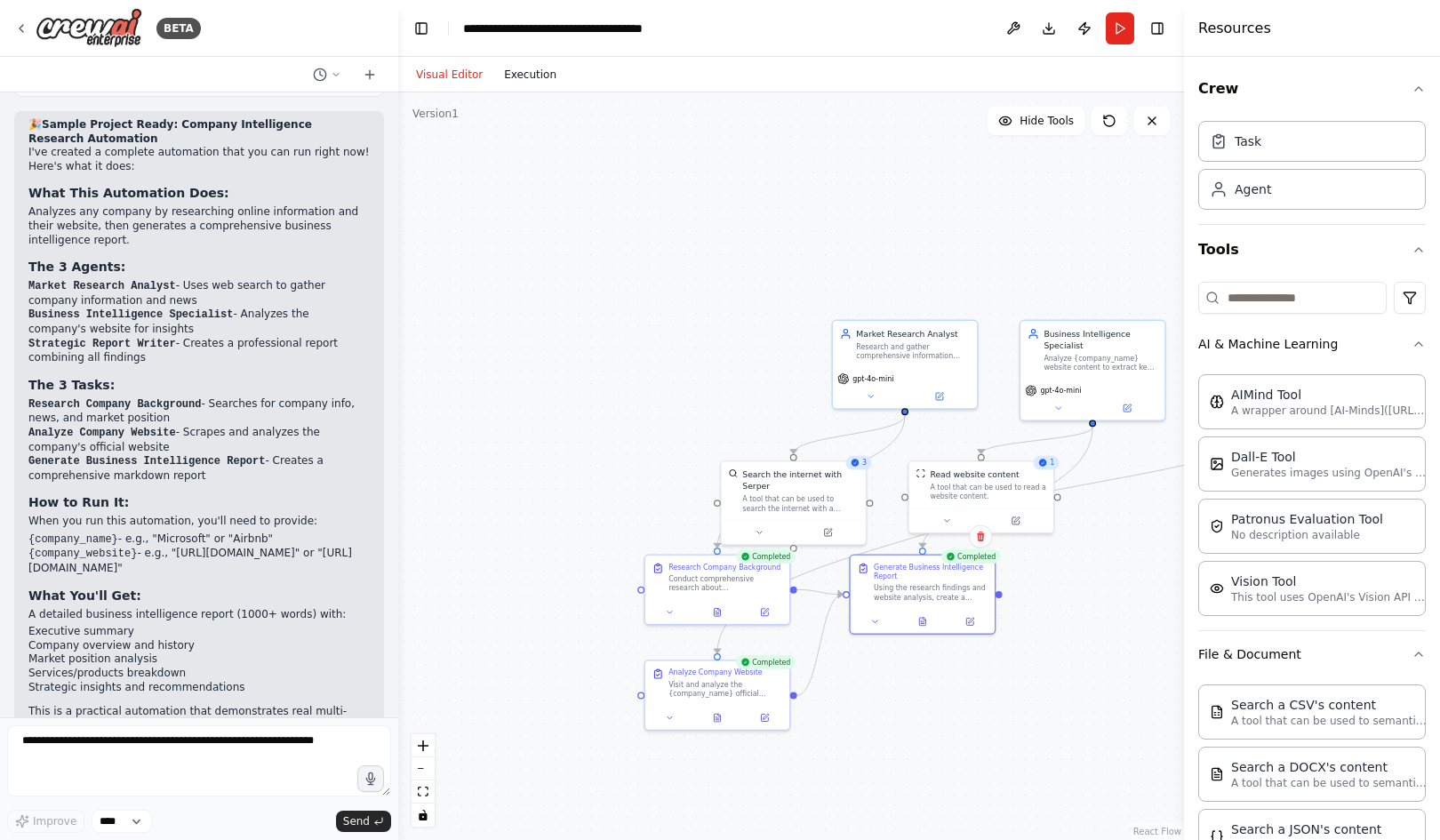
click at [529, 82] on button "Execution" at bounding box center [530, 74] width 74 height 21
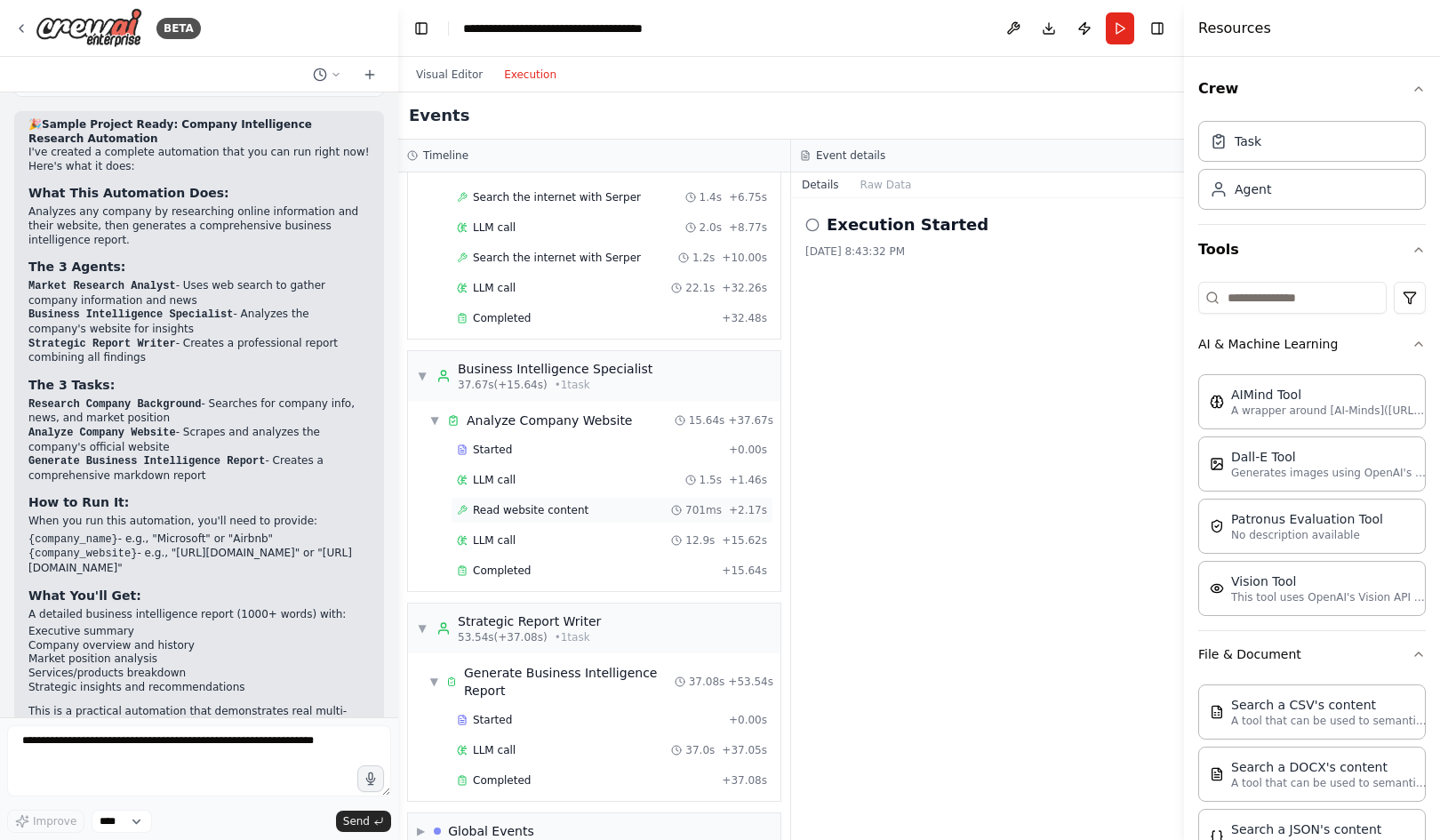
scroll to position [234, 0]
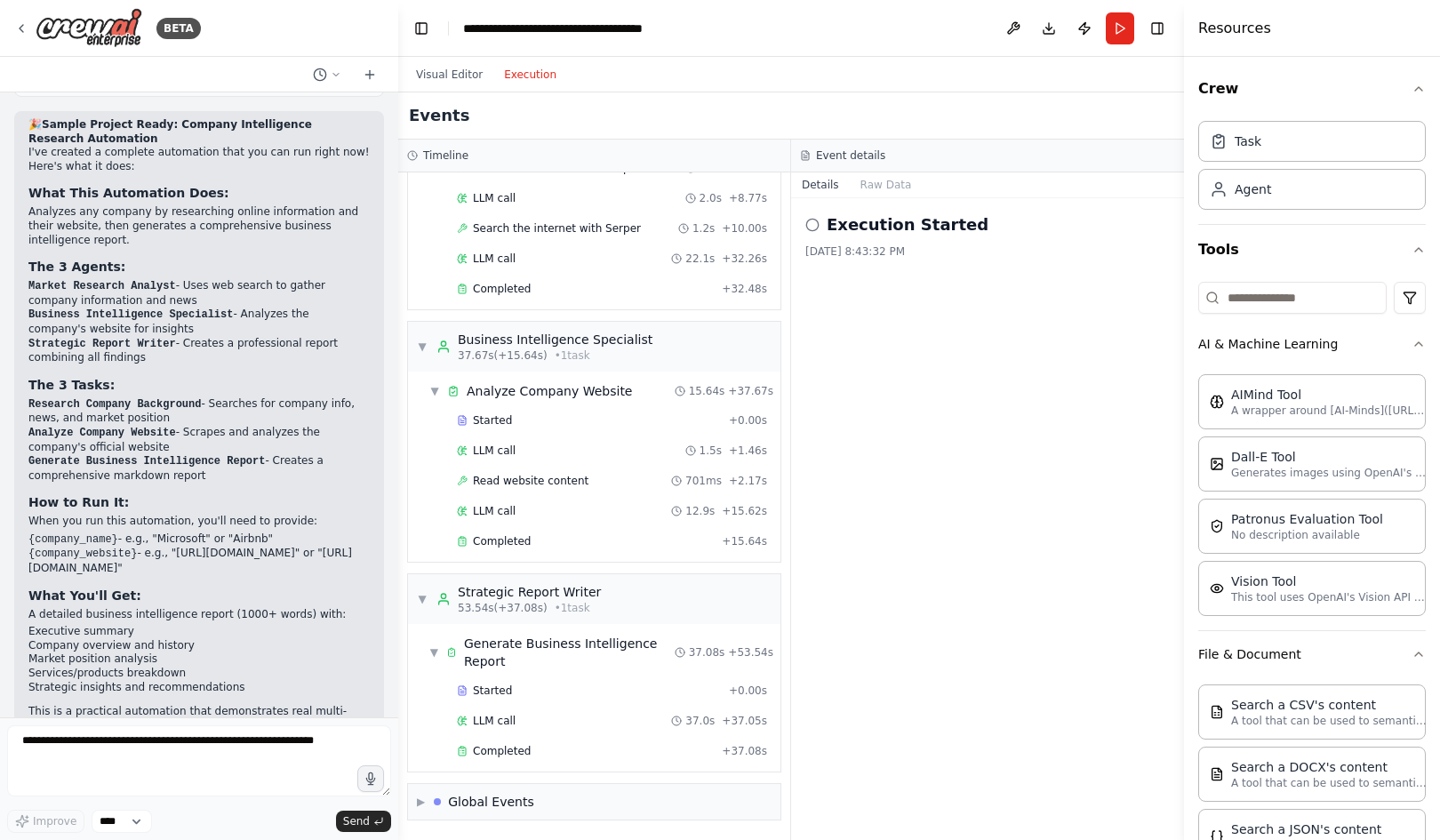
click at [900, 240] on div "Execution Started [DATE] 8:43:32 PM" at bounding box center [988, 235] width 364 height 46
click at [806, 227] on circle at bounding box center [812, 224] width 11 height 11
click at [879, 186] on button "Raw Data" at bounding box center [886, 184] width 73 height 25
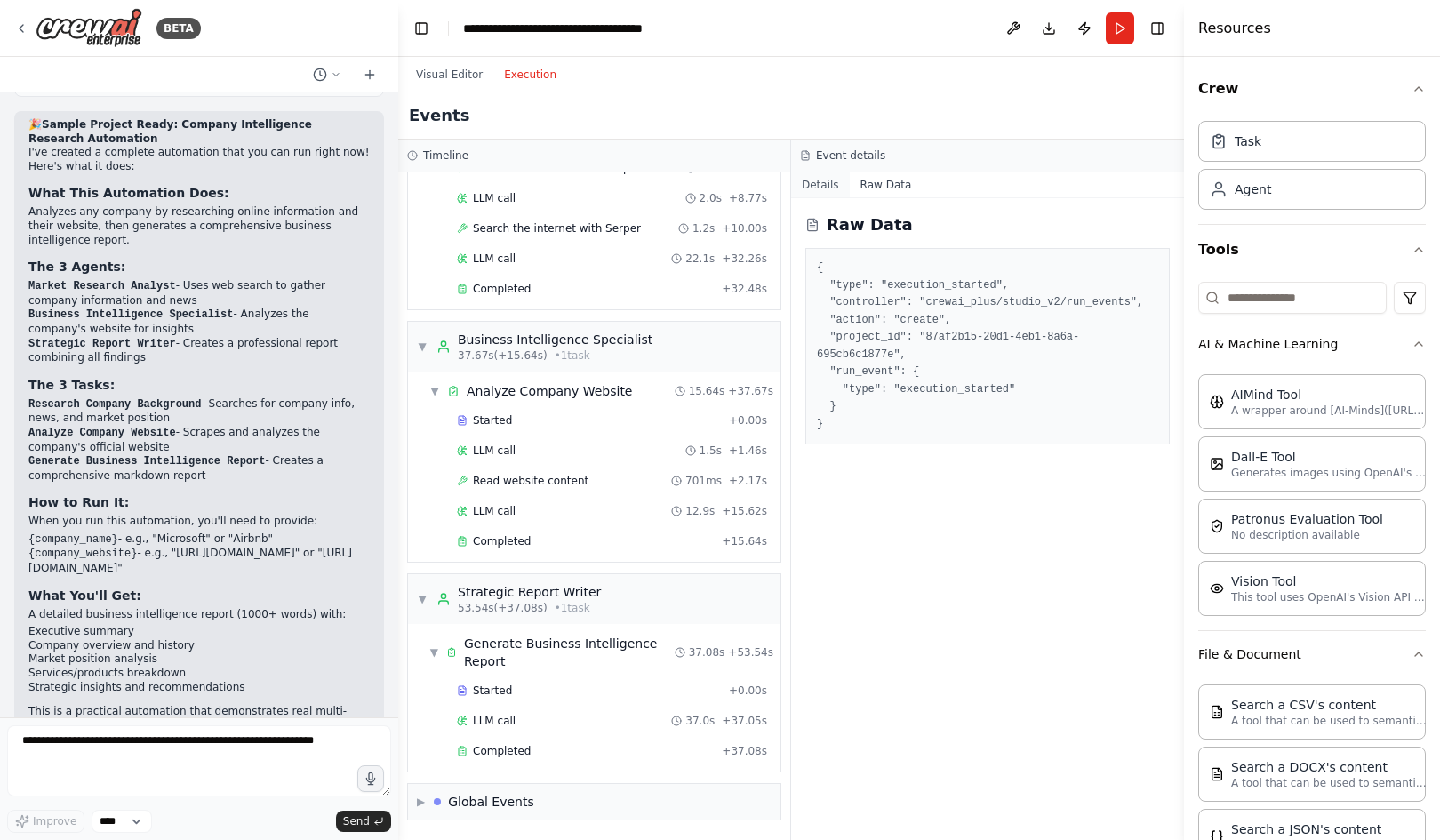
click at [819, 185] on button "Details" at bounding box center [820, 184] width 59 height 25
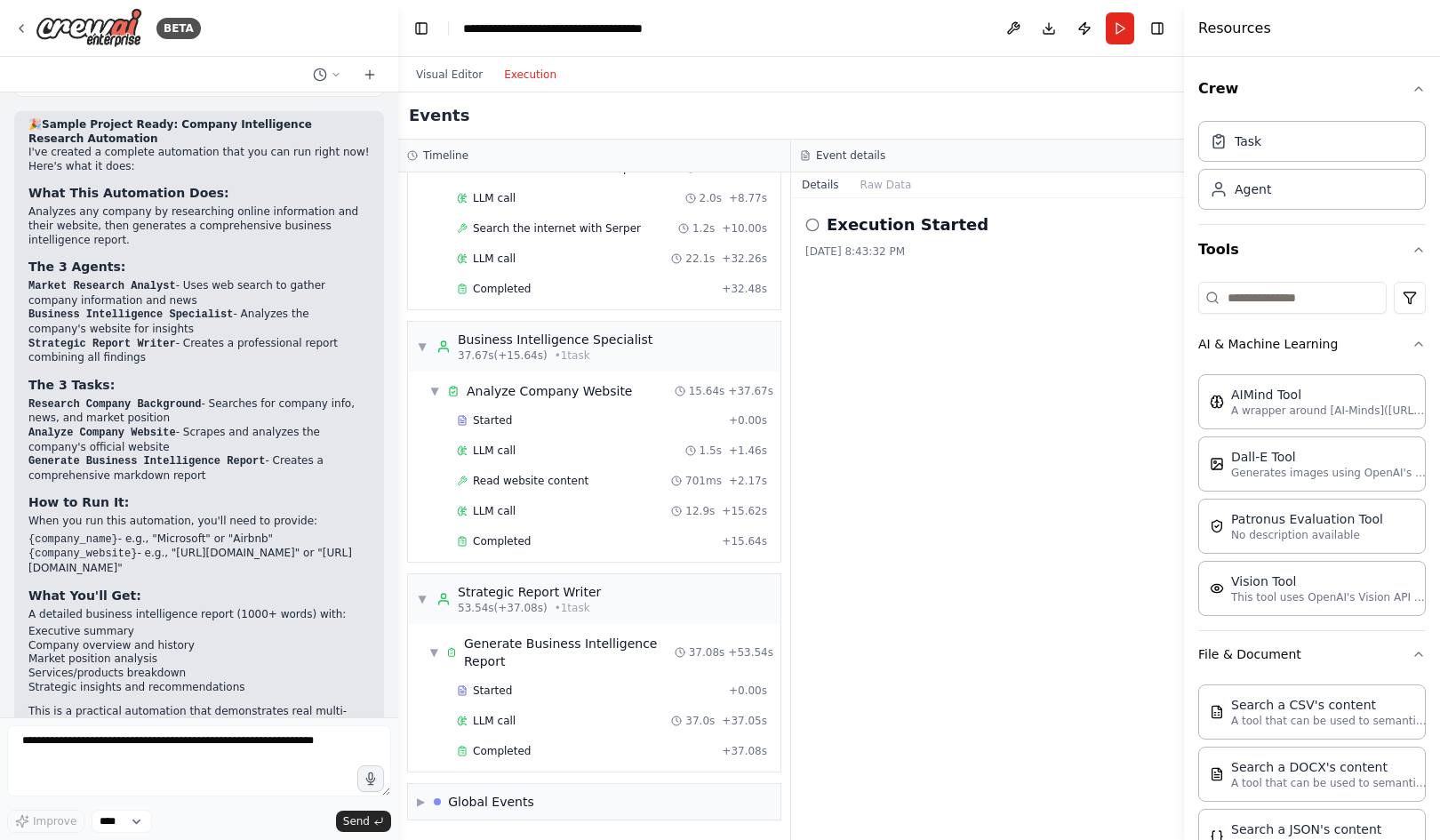
click at [815, 223] on icon at bounding box center [812, 224] width 14 height 14
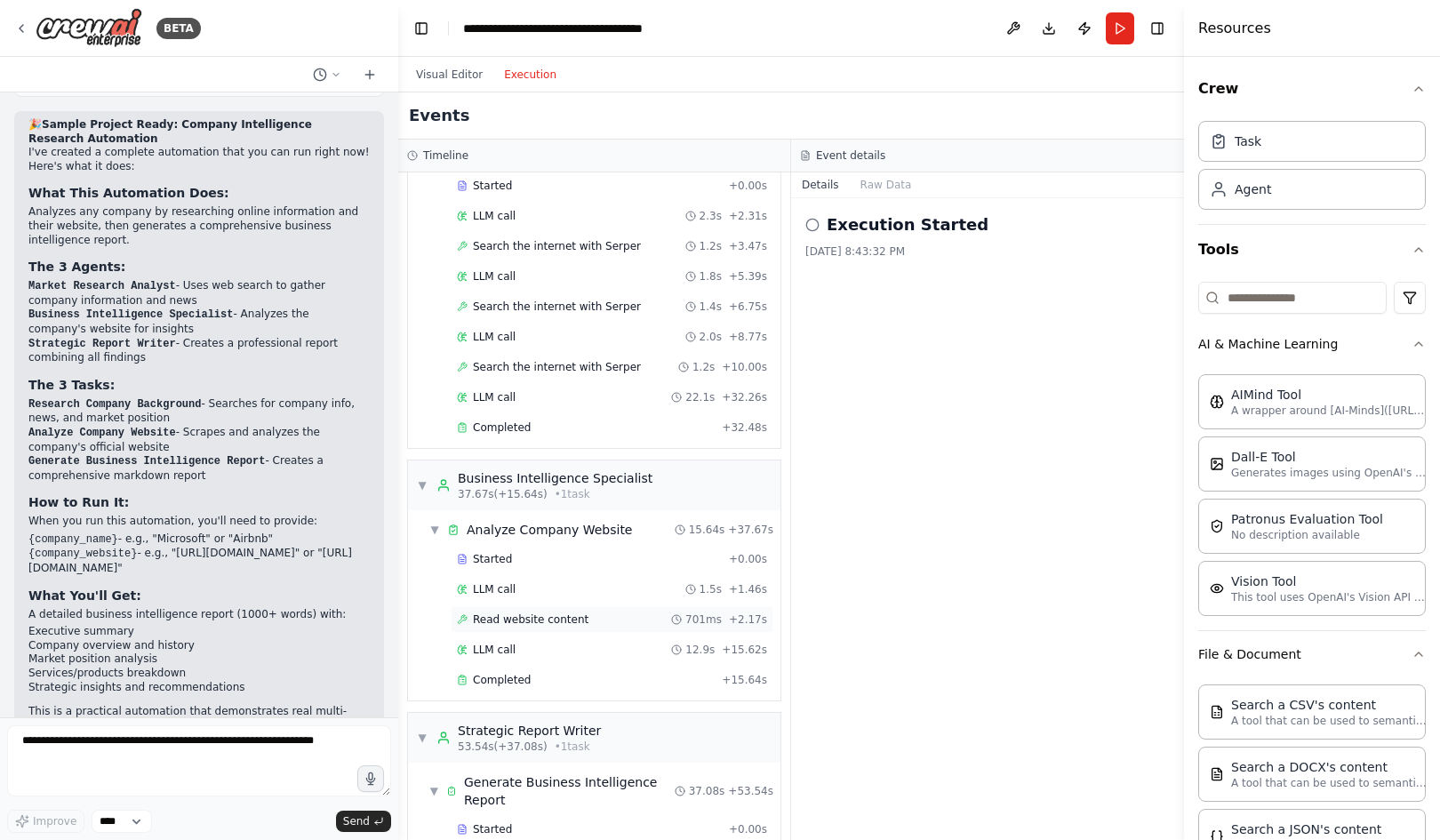
scroll to position [0, 0]
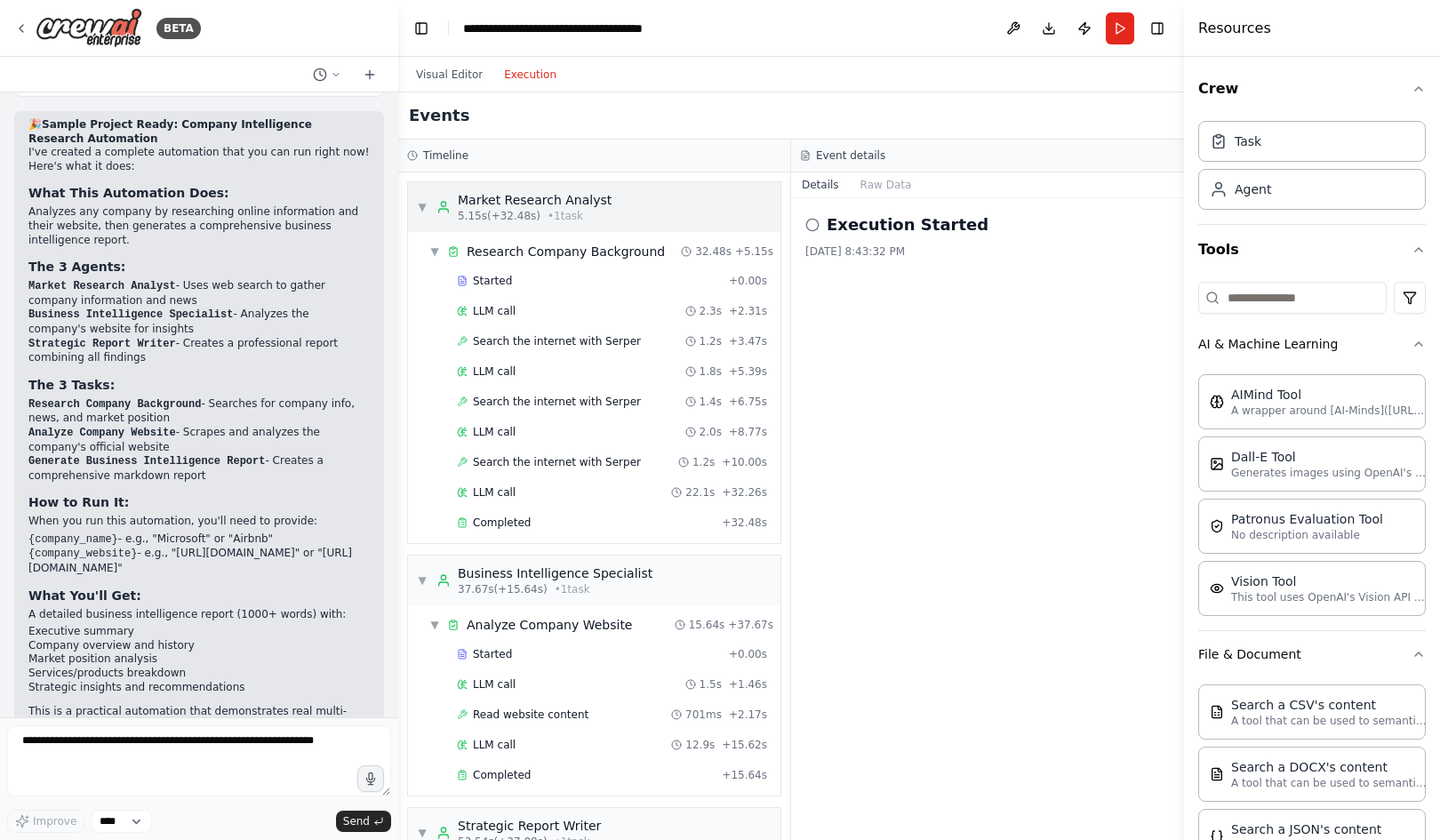
click at [430, 204] on div "▼ Market Research Analyst 5.15s (+32.48s) • 1 task" at bounding box center [514, 206] width 194 height 32
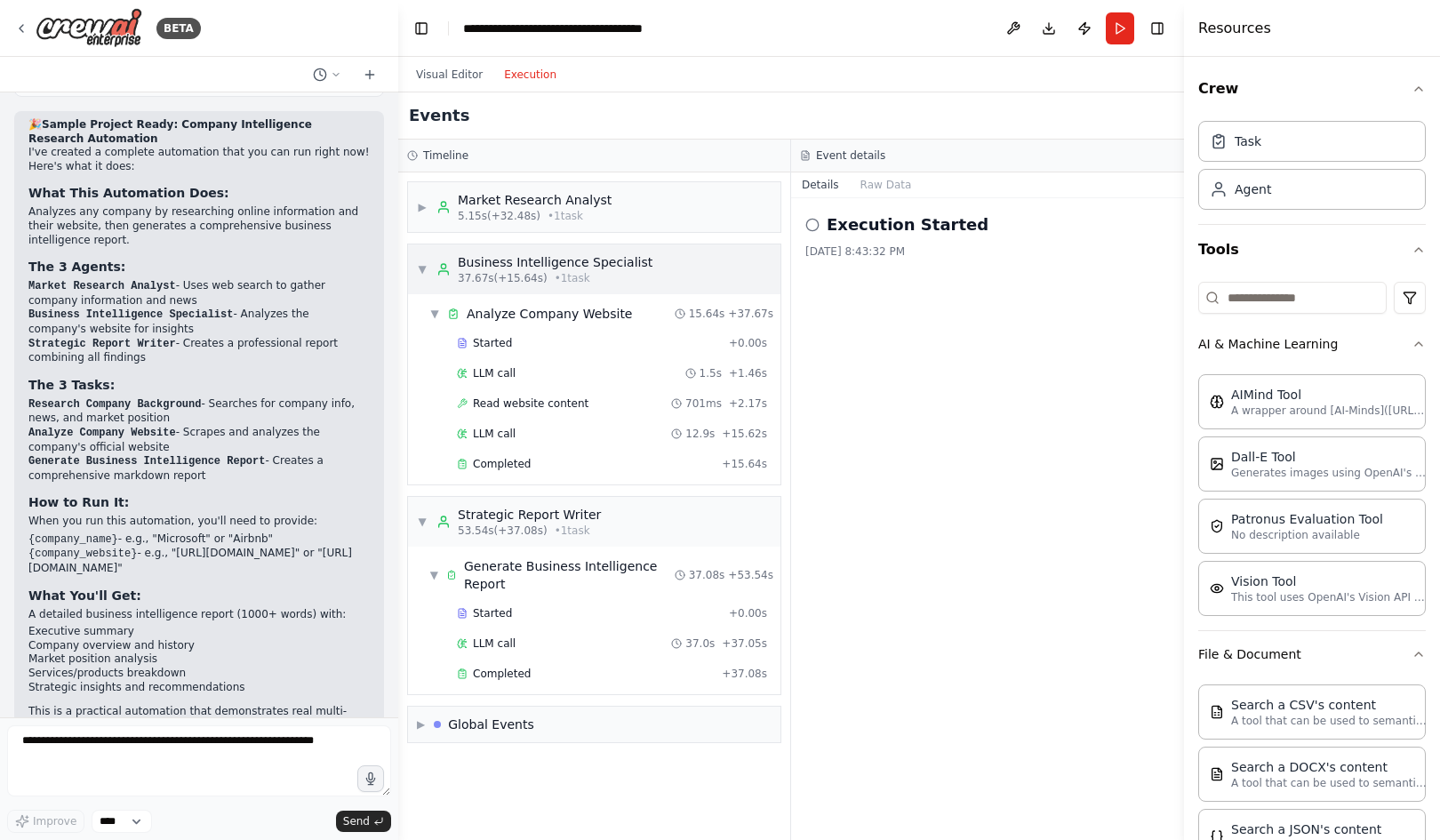
click at [425, 263] on span "▼" at bounding box center [421, 269] width 10 height 14
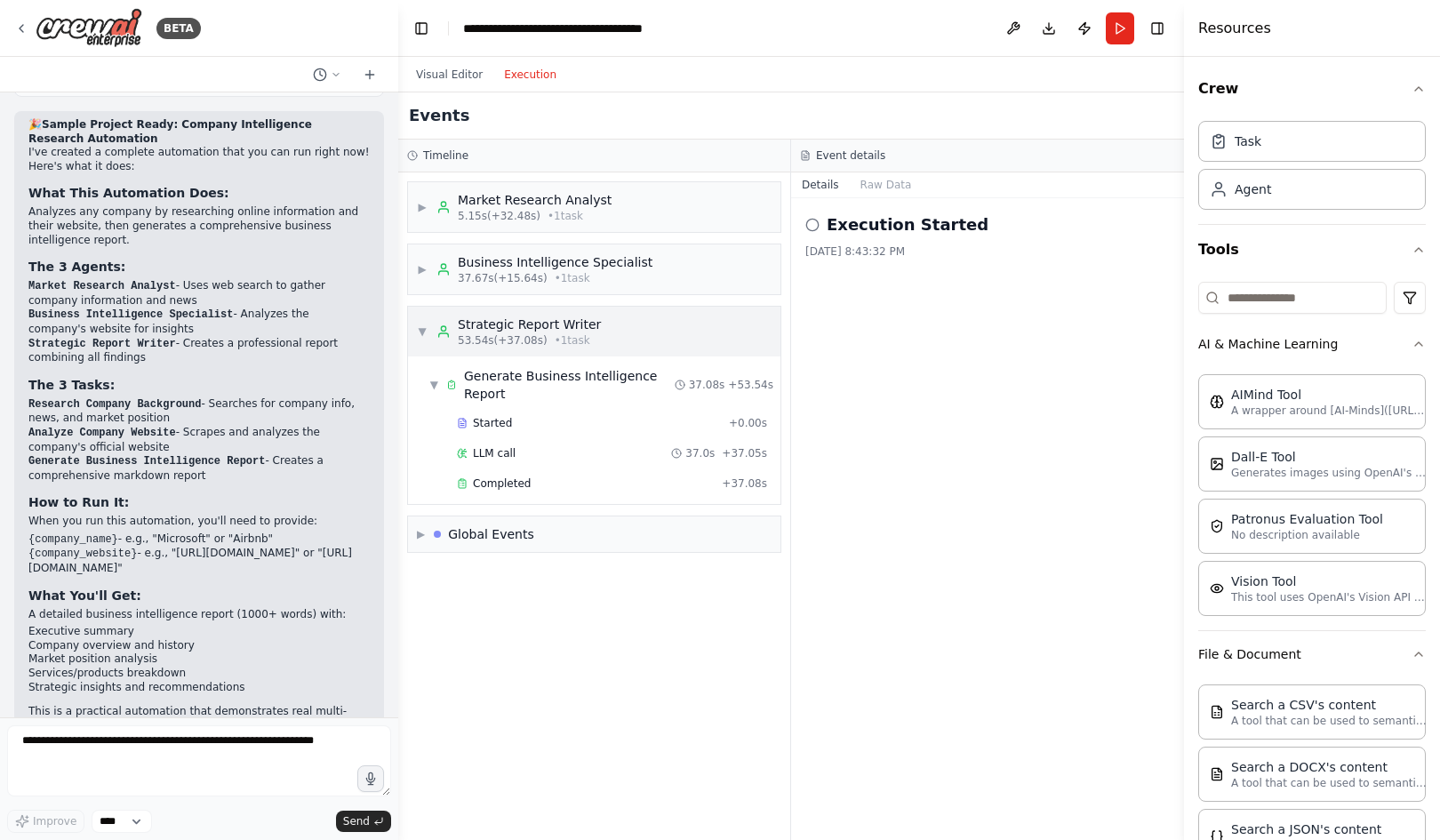
click at [421, 339] on div "▼ Strategic Report Writer 53.54s (+37.08s) • 1 task" at bounding box center [508, 332] width 184 height 32
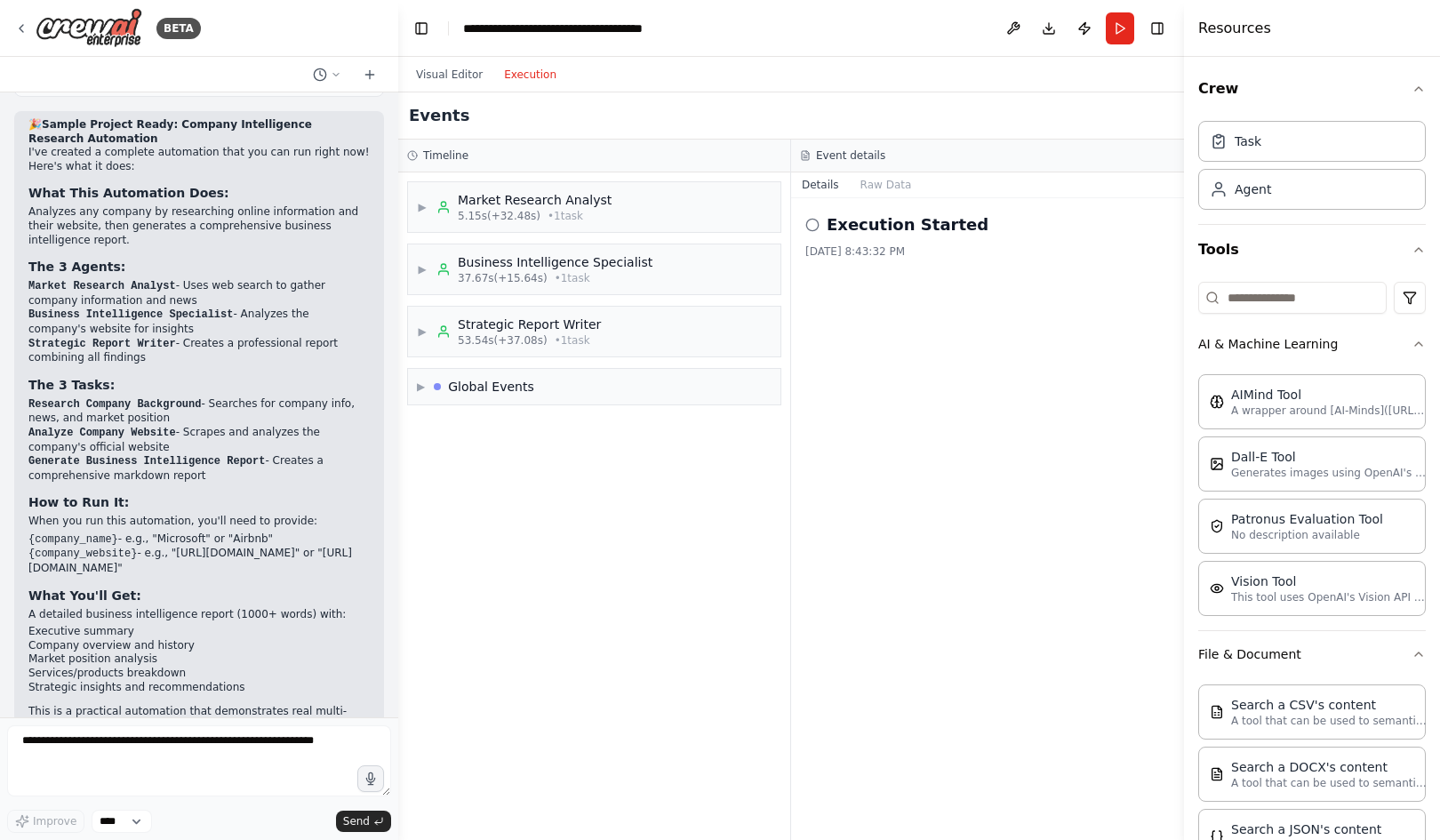
click at [916, 236] on h2 "Execution Started" at bounding box center [906, 224] width 162 height 25
click at [809, 183] on button "Details" at bounding box center [820, 184] width 59 height 25
click at [864, 190] on button "Raw Data" at bounding box center [886, 184] width 73 height 25
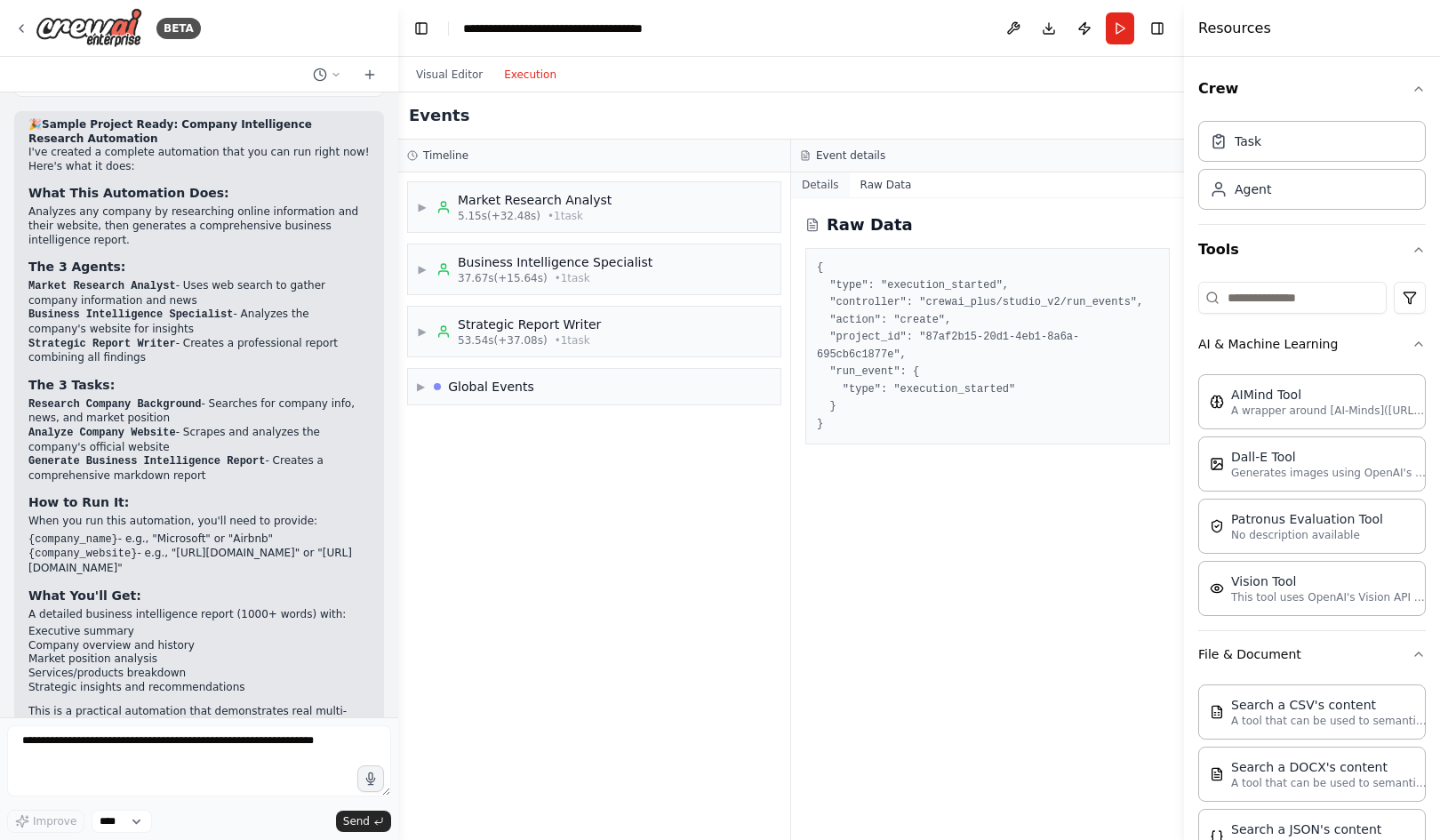
click at [809, 183] on button "Details" at bounding box center [820, 184] width 59 height 25
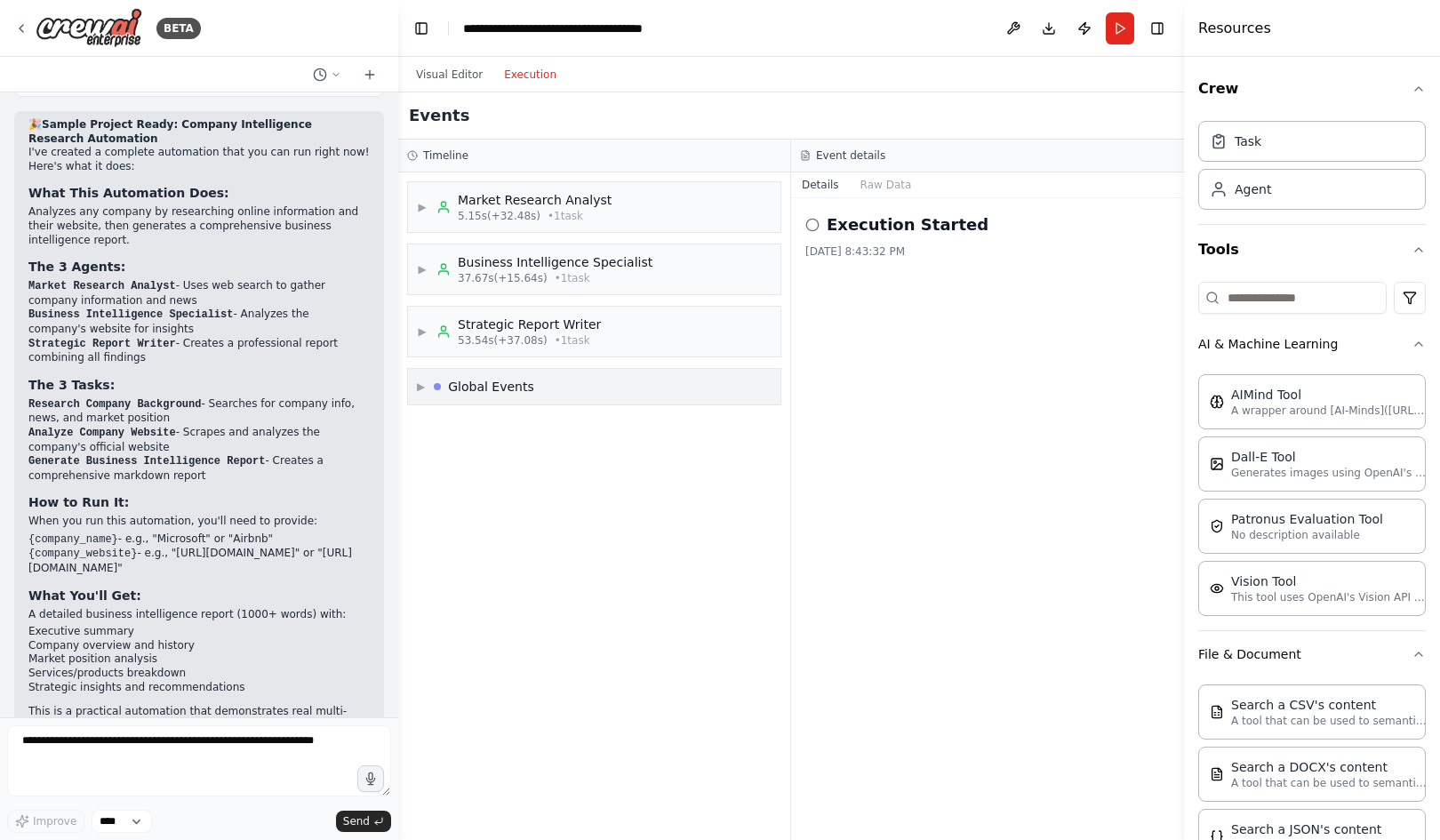
click at [470, 398] on div "▶ Global Events" at bounding box center [594, 387] width 372 height 36
click at [426, 382] on div "▼ Global Events" at bounding box center [476, 386] width 118 height 18
click at [829, 239] on div "Execution Started [DATE] 8:43:32 PM" at bounding box center [988, 235] width 364 height 46
click at [530, 326] on div "Strategic Report Writer" at bounding box center [529, 324] width 143 height 18
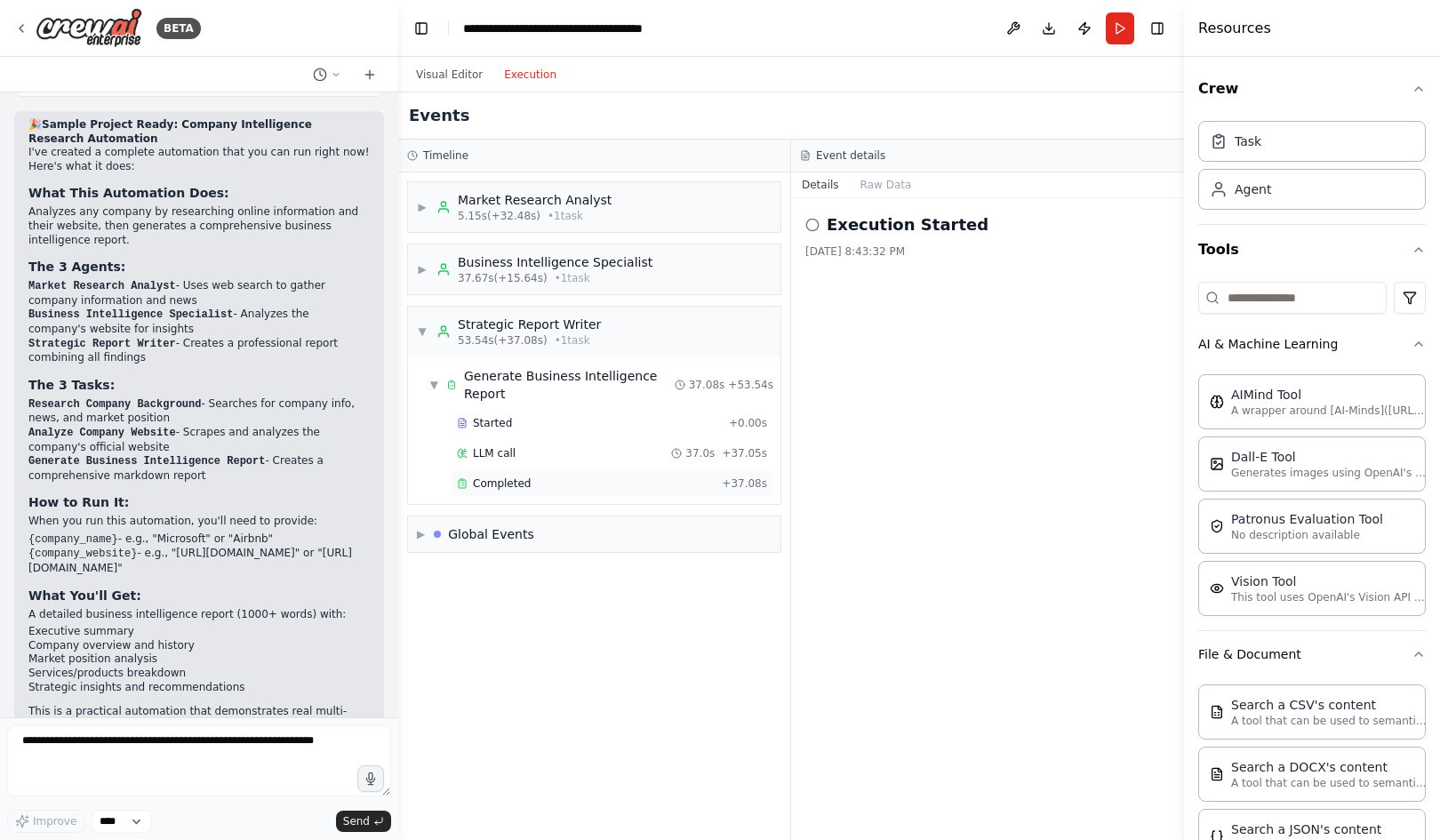
click at [500, 477] on span "Completed" at bounding box center [502, 483] width 58 height 14
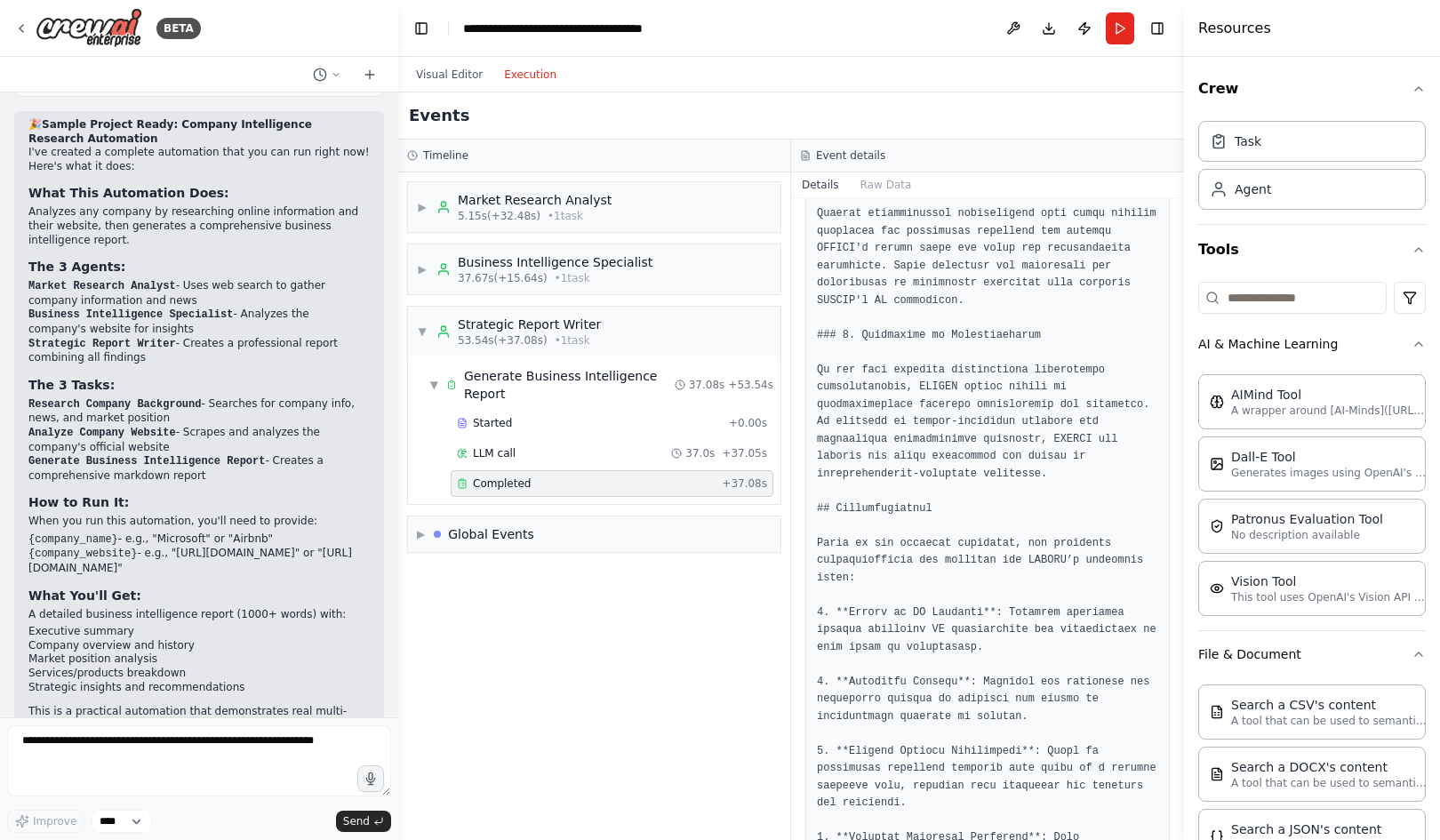
scroll to position [2875, 0]
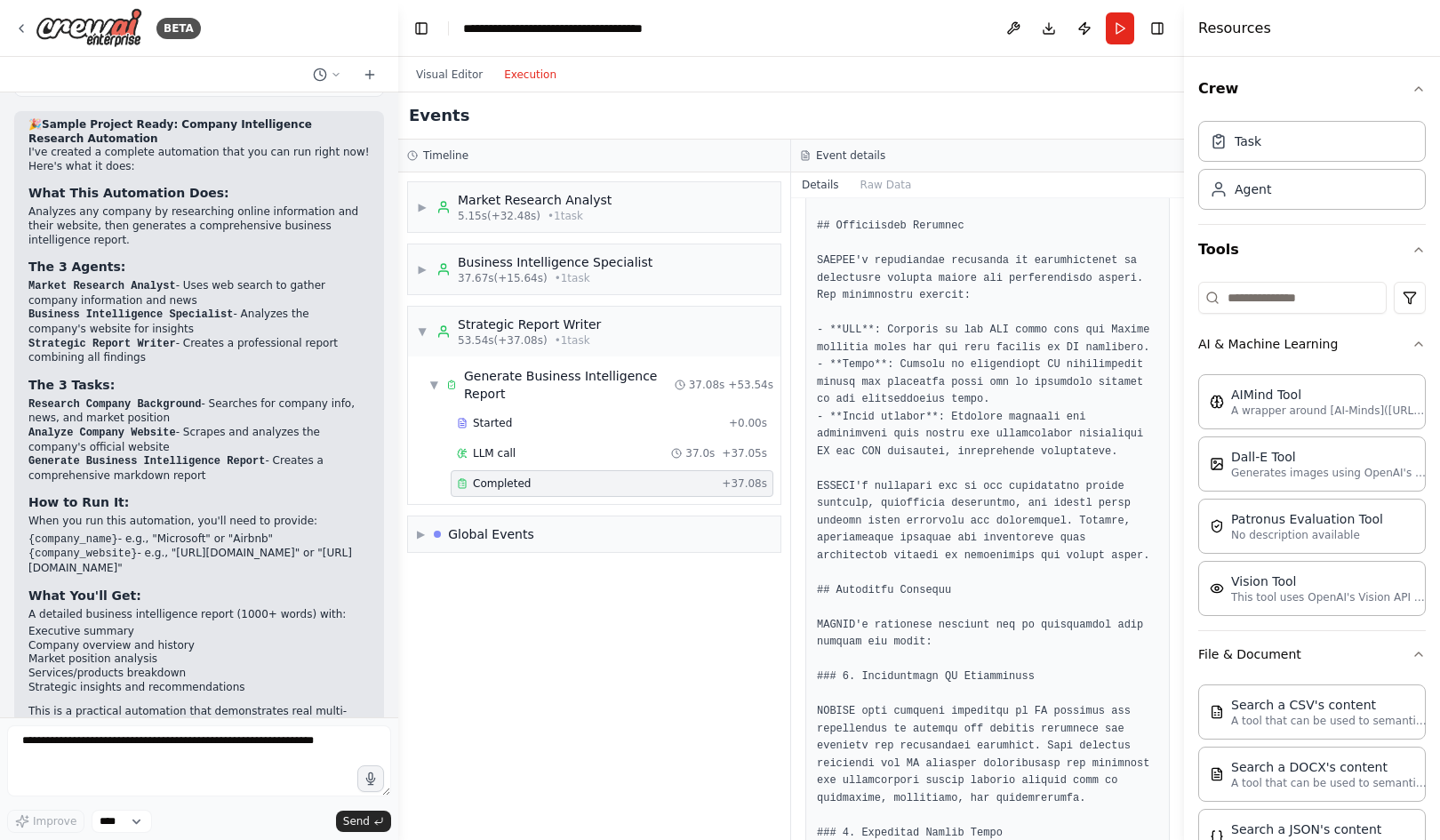
scroll to position [1275, 0]
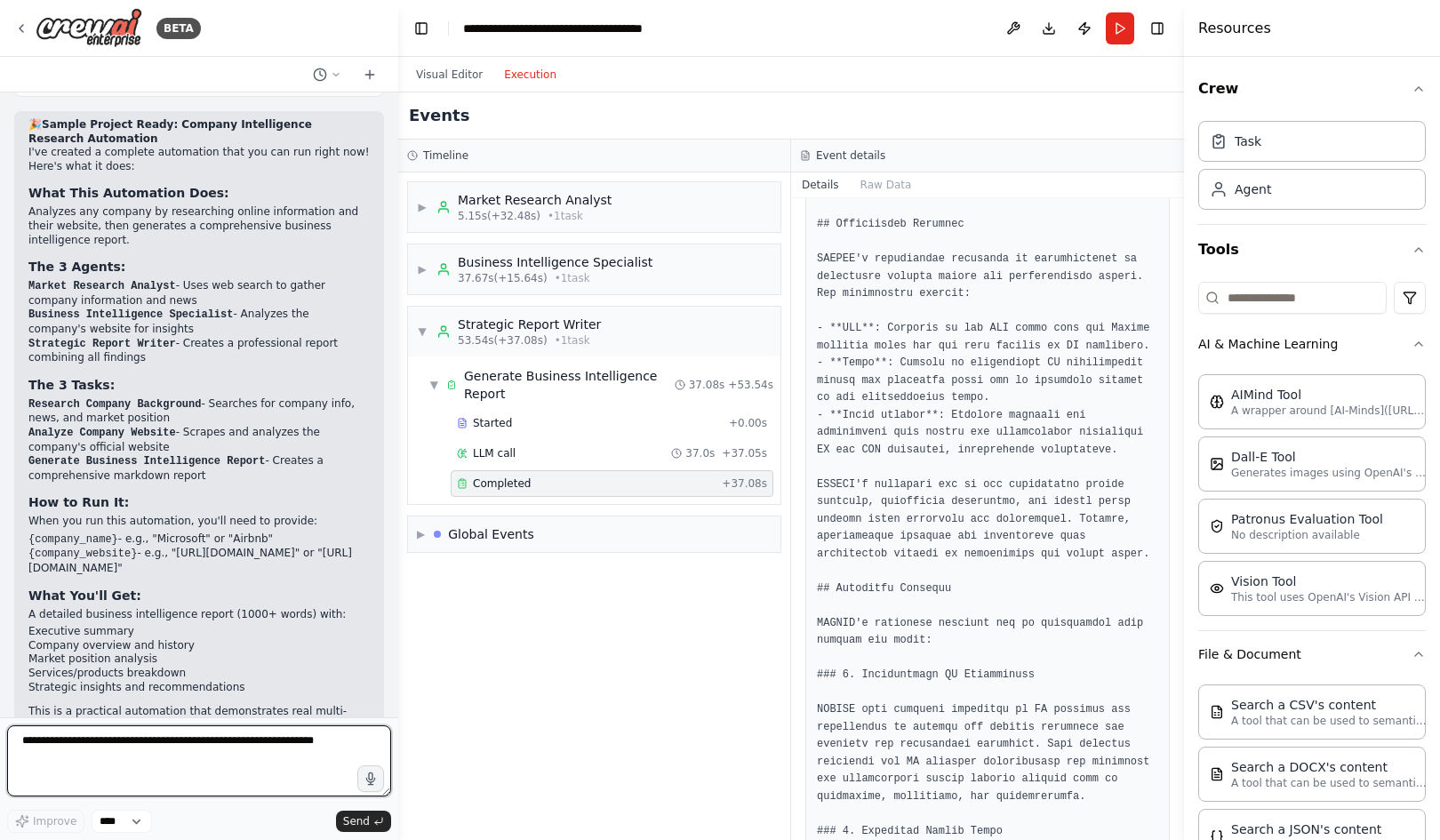
click at [143, 755] on textarea at bounding box center [199, 761] width 384 height 71
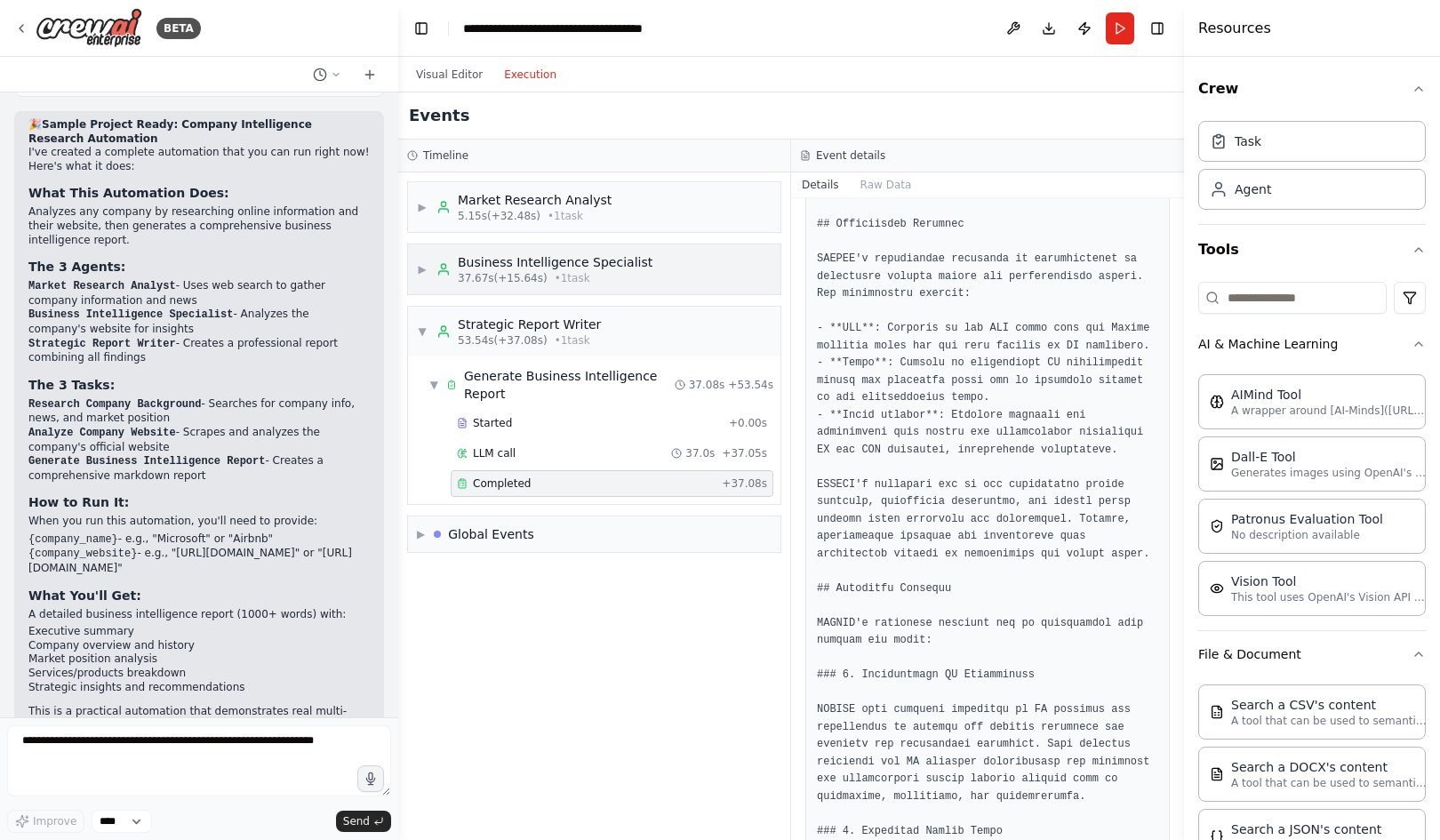
click at [568, 267] on div "Business Intelligence Specialist" at bounding box center [555, 262] width 194 height 18
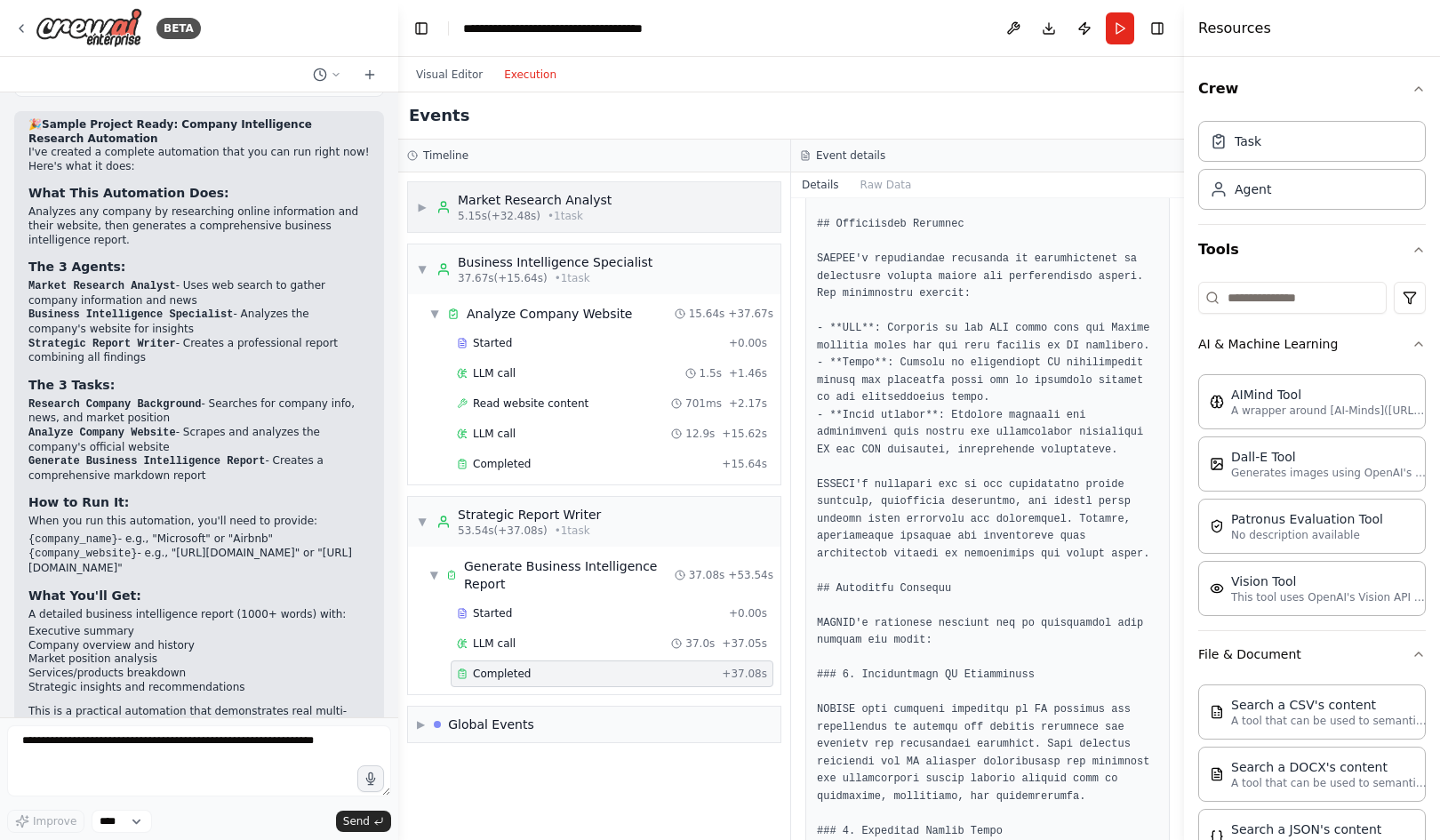
click at [549, 203] on div "Market Research Analyst" at bounding box center [535, 199] width 154 height 18
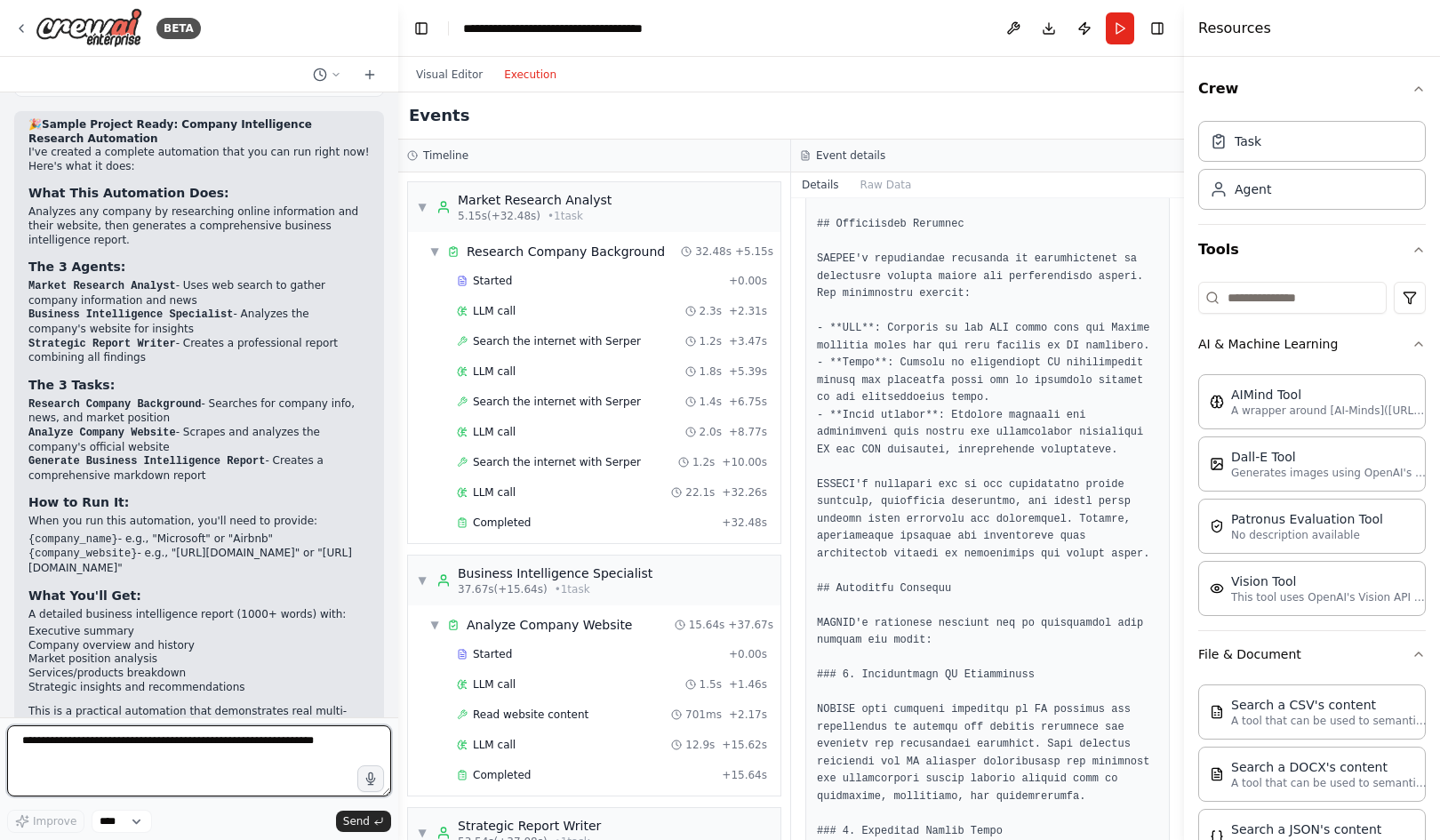
click at [41, 743] on textarea at bounding box center [199, 761] width 384 height 71
type textarea "*"
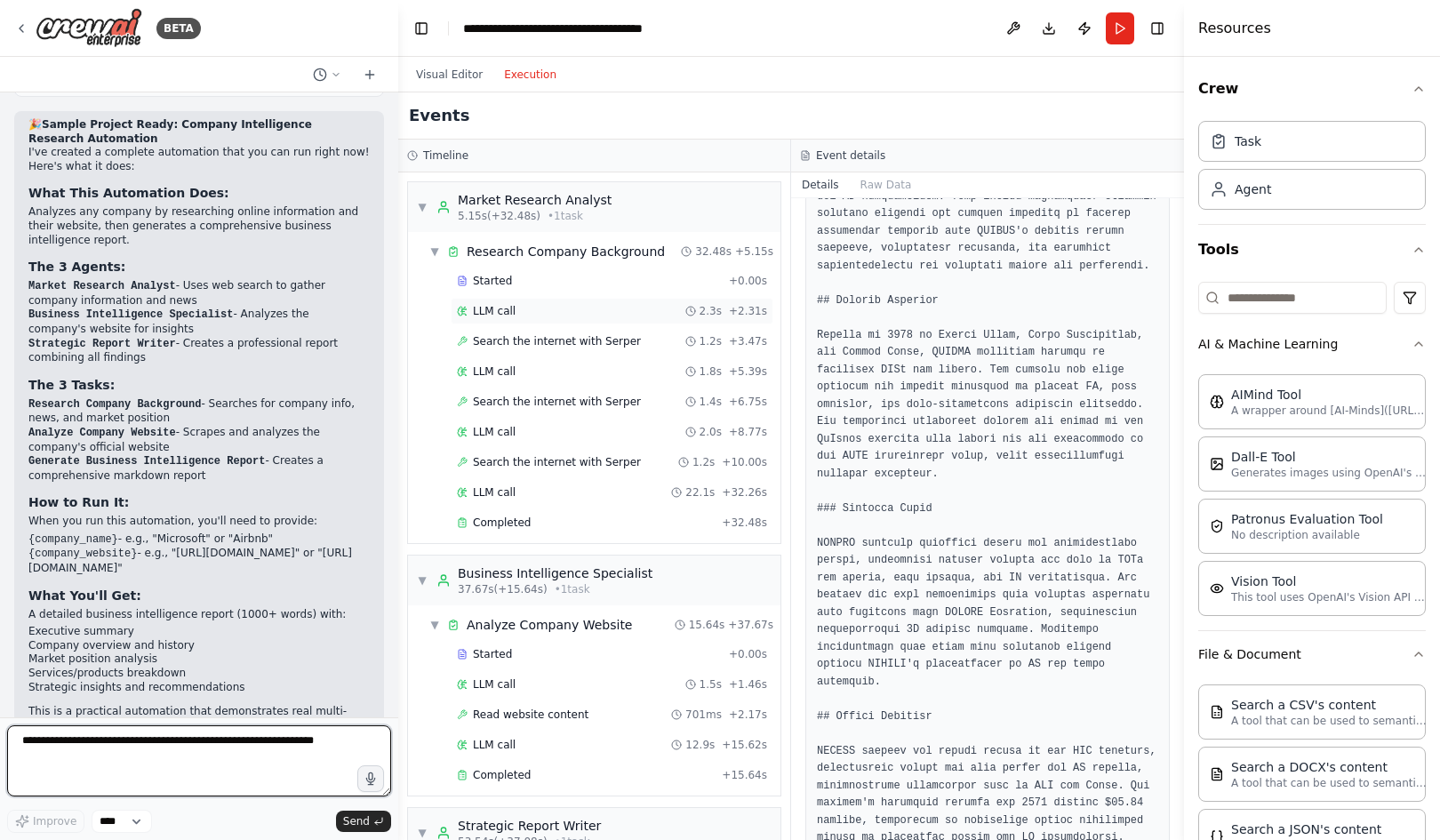
scroll to position [356, 0]
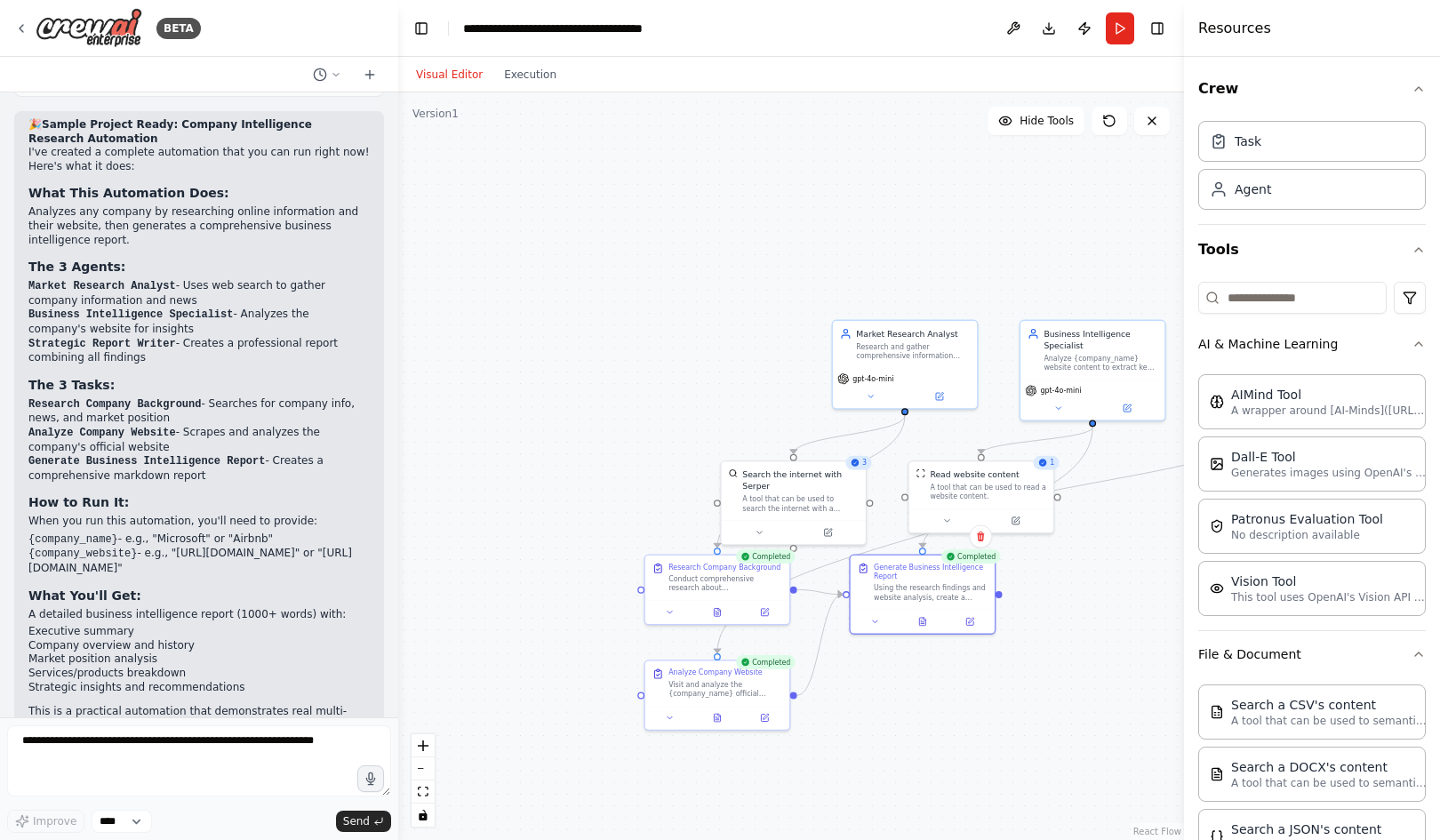
click at [461, 75] on button "Visual Editor" at bounding box center [449, 74] width 88 height 21
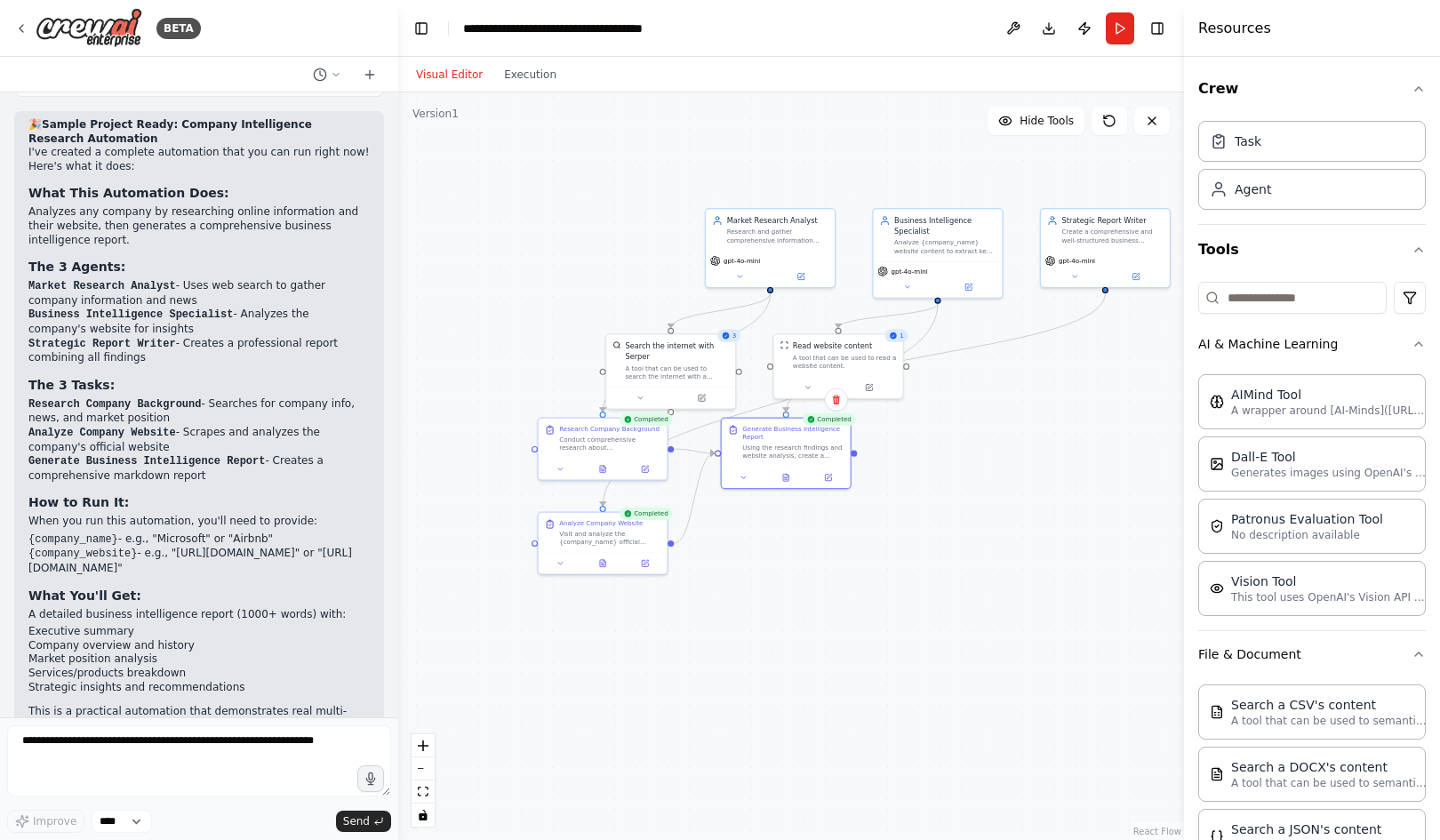
drag, startPoint x: 649, startPoint y: 426, endPoint x: 528, endPoint y: 308, distance: 169.0
click at [528, 308] on div ".deletable-edge-delete-btn { width: 20px; height: 20px; border: 0px solid #ffff…" at bounding box center [791, 466] width 786 height 747
click at [886, 602] on div ".deletable-edge-delete-btn { width: 20px; height: 20px; border: 0px solid #ffff…" at bounding box center [791, 466] width 786 height 747
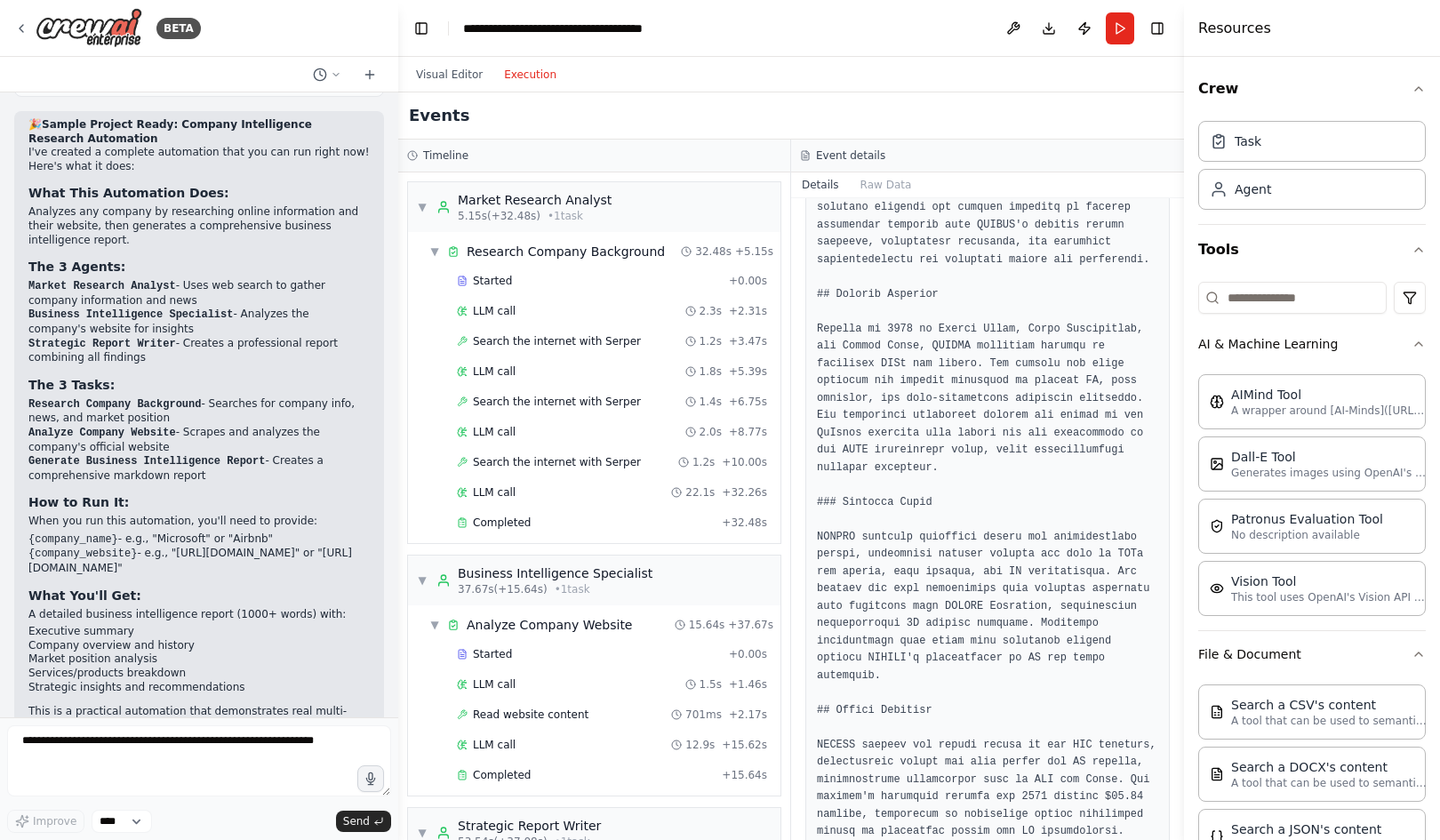
click at [535, 69] on button "Execution" at bounding box center [530, 74] width 74 height 21
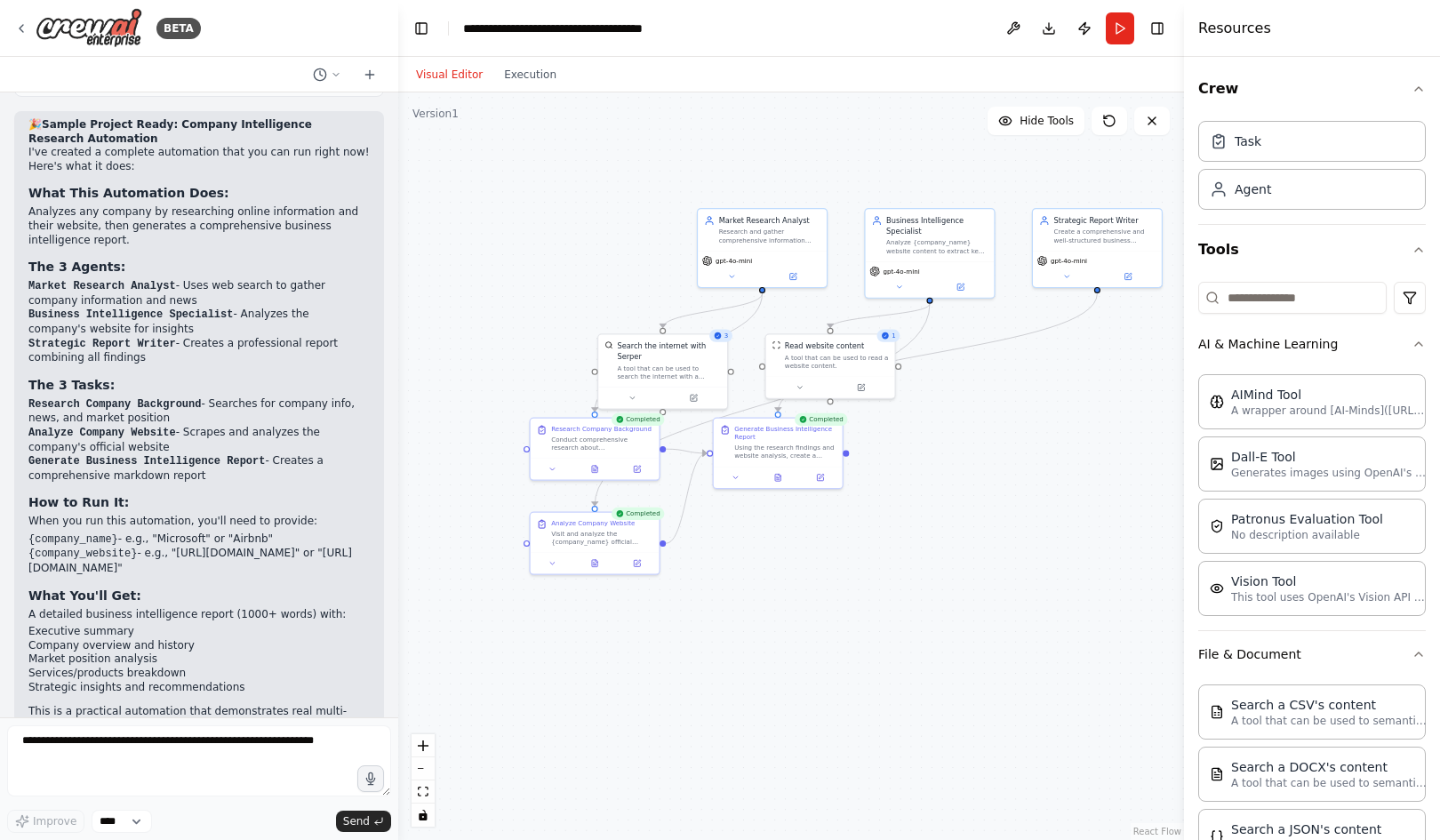
click at [445, 71] on button "Visual Editor" at bounding box center [449, 74] width 88 height 21
click at [1253, 236] on button "Tools" at bounding box center [1311, 249] width 227 height 50
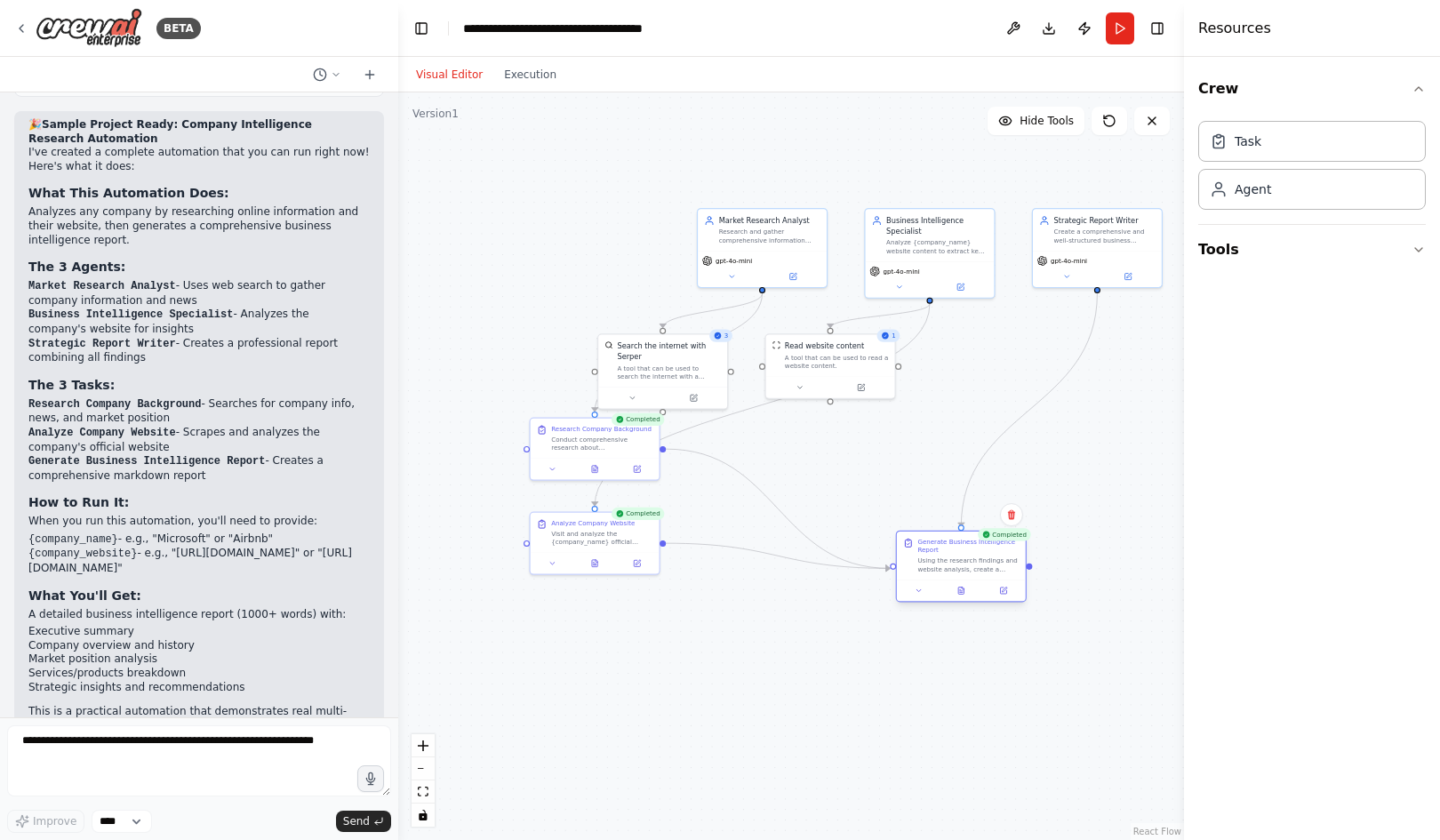
drag, startPoint x: 763, startPoint y: 459, endPoint x: 952, endPoint y: 569, distance: 218.7
click at [952, 569] on div "Generate Business Intelligence Report Using the research findings and website a…" at bounding box center [962, 555] width 129 height 48
drag, startPoint x: 828, startPoint y: 347, endPoint x: 920, endPoint y: 417, distance: 115.6
click at [920, 417] on div "Read website content A tool that can be used to read a website content." at bounding box center [925, 416] width 104 height 29
drag, startPoint x: 650, startPoint y: 377, endPoint x: 663, endPoint y: 353, distance: 27.3
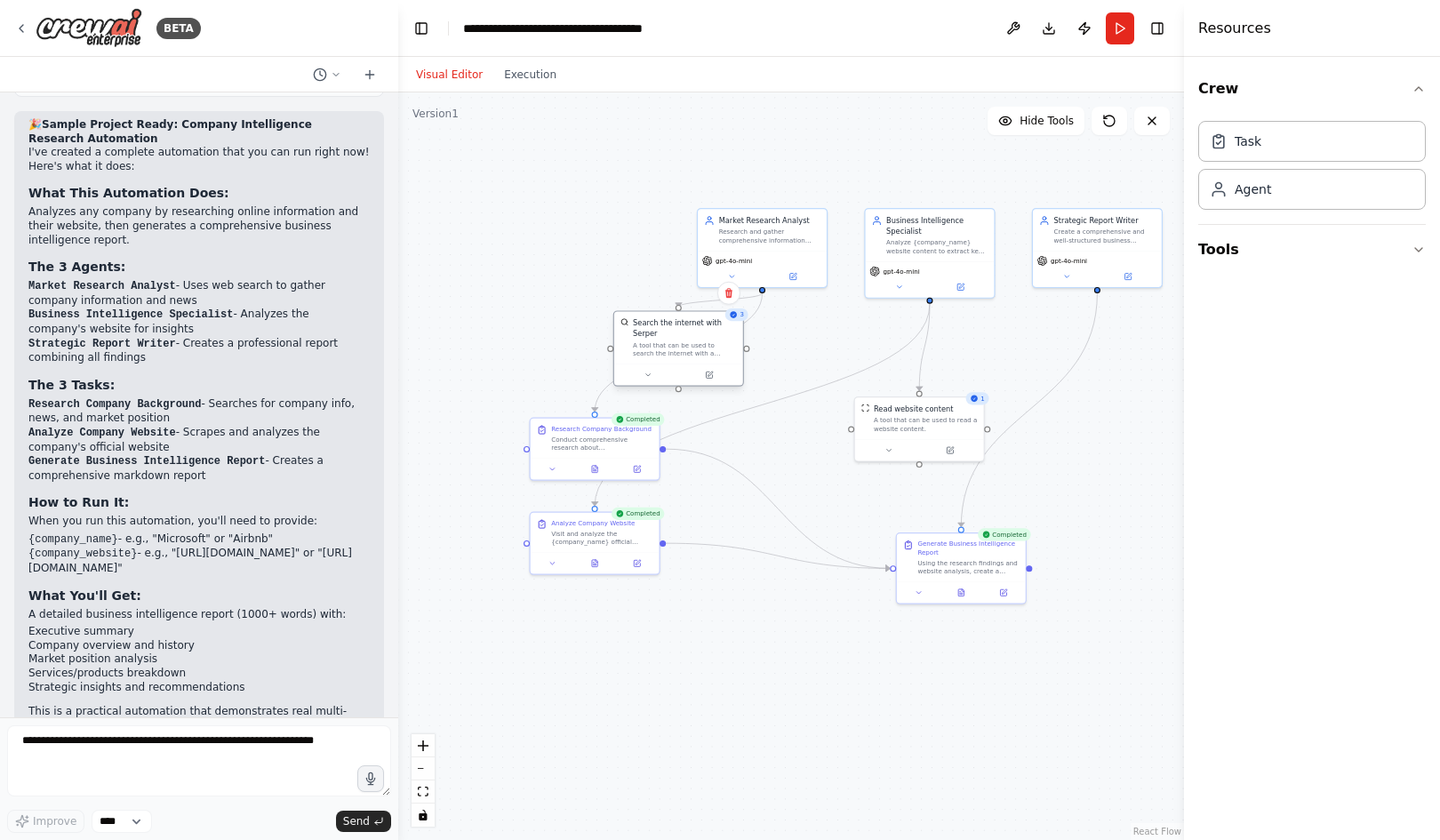
click at [663, 363] on div at bounding box center [678, 374] width 129 height 21
click at [607, 278] on div ".deletable-edge-delete-btn { width: 20px; height: 20px; border: 0px solid #ffff…" at bounding box center [791, 466] width 786 height 747
